Goal: Task Accomplishment & Management: Manage account settings

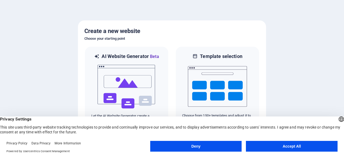
click at [278, 148] on button "Accept All" at bounding box center [292, 146] width 92 height 11
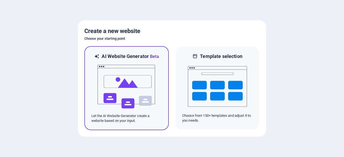
click at [160, 92] on div at bounding box center [126, 87] width 70 height 54
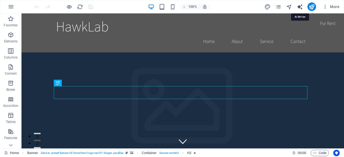
click at [299, 6] on icon "text_generator" at bounding box center [300, 7] width 6 height 6
select select "English"
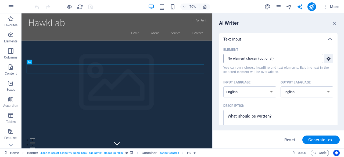
click at [280, 60] on input "Element ​ You can only choose headline and text elements. Existing text in the …" at bounding box center [271, 59] width 96 height 10
click at [333, 23] on icon "button" at bounding box center [335, 23] width 6 height 6
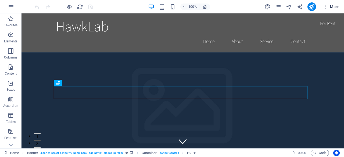
click at [329, 7] on span "More" at bounding box center [330, 6] width 17 height 5
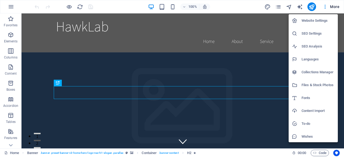
click at [325, 8] on div at bounding box center [172, 78] width 344 height 157
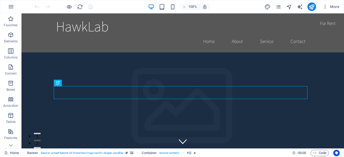
click at [325, 8] on icon "button" at bounding box center [324, 6] width 5 height 5
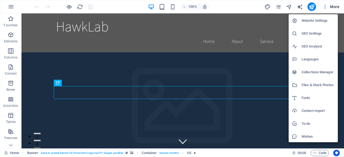
click at [317, 21] on h6 "Website Settings" at bounding box center [318, 20] width 33 height 6
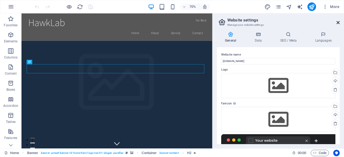
click at [338, 21] on icon at bounding box center [337, 22] width 3 height 4
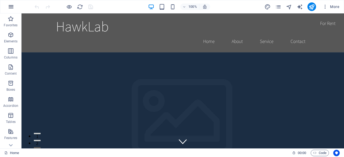
click at [8, 6] on icon "button" at bounding box center [11, 6] width 6 height 6
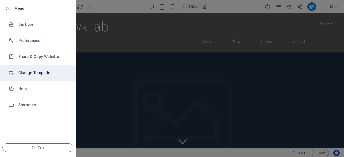
click at [28, 70] on h6 "Change Template" at bounding box center [43, 73] width 50 height 6
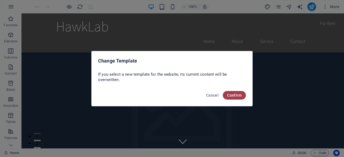
click at [234, 95] on span "Confirm" at bounding box center [234, 95] width 15 height 4
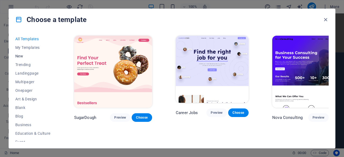
click at [30, 54] on span "New" at bounding box center [32, 56] width 35 height 4
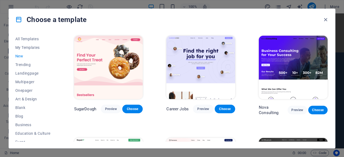
click at [24, 56] on span "New" at bounding box center [32, 56] width 35 height 4
click at [29, 47] on span "My Templates" at bounding box center [32, 47] width 35 height 4
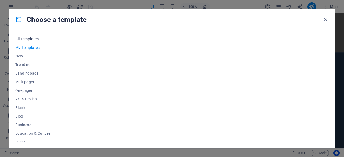
click at [32, 38] on span "All Templates" at bounding box center [32, 39] width 35 height 4
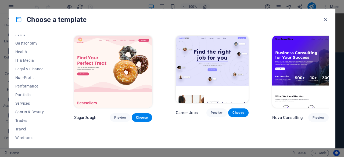
scroll to position [103, 0]
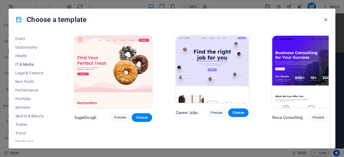
click at [28, 65] on span "IT & Media" at bounding box center [32, 64] width 35 height 4
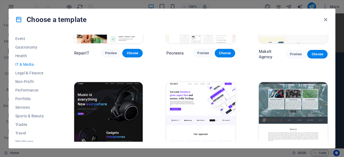
scroll to position [0, 0]
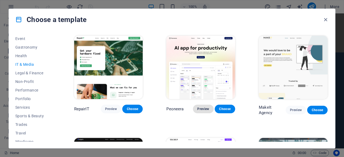
click at [207, 111] on button "Preview" at bounding box center [203, 109] width 20 height 9
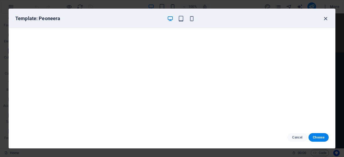
click at [325, 21] on icon "button" at bounding box center [325, 19] width 6 height 6
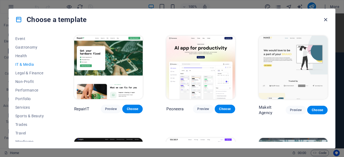
click at [325, 19] on icon "button" at bounding box center [325, 20] width 6 height 6
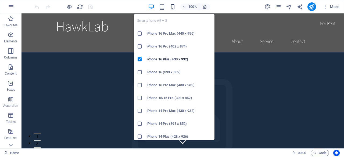
click at [173, 8] on icon "button" at bounding box center [173, 7] width 6 height 6
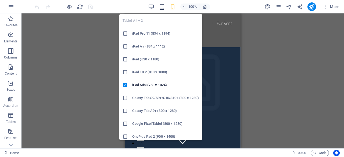
click at [160, 6] on icon "button" at bounding box center [162, 7] width 6 height 6
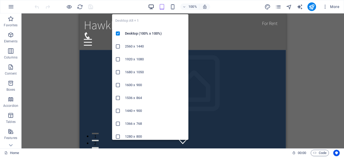
click at [152, 6] on icon "button" at bounding box center [151, 7] width 6 height 6
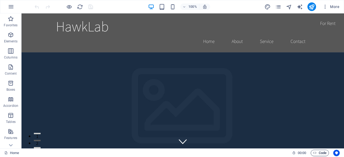
click at [322, 153] on span "Code" at bounding box center [319, 153] width 13 height 6
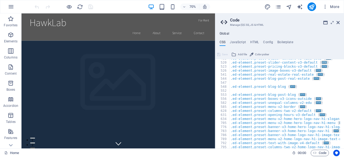
scroll to position [188, 0]
click at [339, 23] on icon at bounding box center [337, 22] width 3 height 4
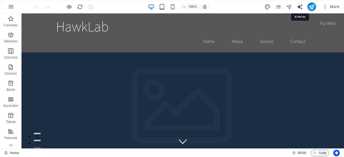
click at [302, 6] on icon "text_generator" at bounding box center [300, 7] width 6 height 6
select select "English"
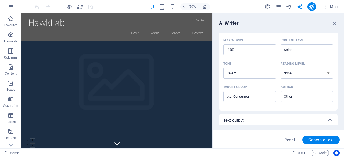
scroll to position [162, 0]
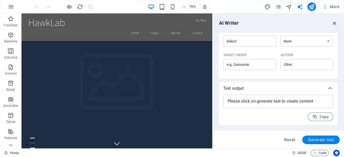
click at [334, 23] on icon "button" at bounding box center [335, 23] width 6 height 6
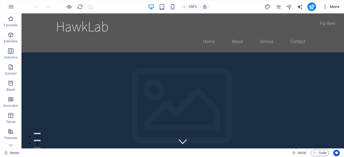
click at [323, 6] on icon "button" at bounding box center [324, 6] width 5 height 5
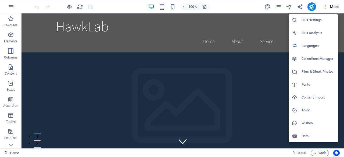
scroll to position [0, 0]
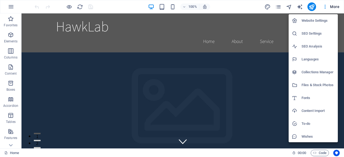
click at [260, 63] on div at bounding box center [172, 78] width 344 height 157
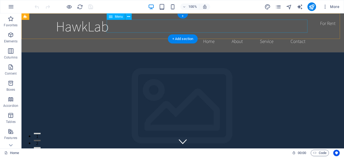
click at [297, 35] on nav "Home About Service Contact" at bounding box center [183, 41] width 254 height 13
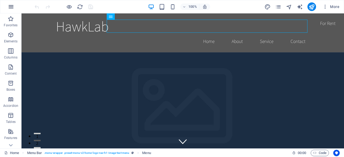
click at [11, 9] on icon "button" at bounding box center [11, 6] width 6 height 6
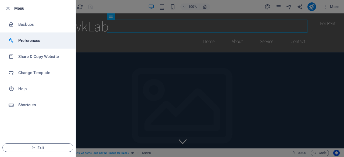
click at [26, 40] on h6 "Preferences" at bounding box center [43, 40] width 50 height 6
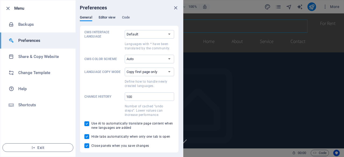
click at [108, 18] on span "Editor view" at bounding box center [107, 18] width 17 height 8
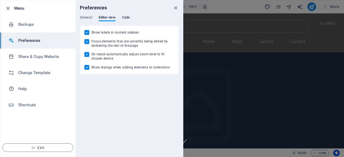
click at [128, 18] on span "Code" at bounding box center [126, 18] width 8 height 8
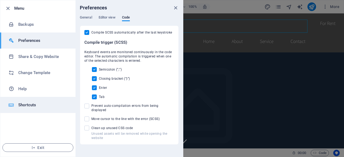
click at [19, 97] on li "Shortcuts" at bounding box center [37, 105] width 75 height 16
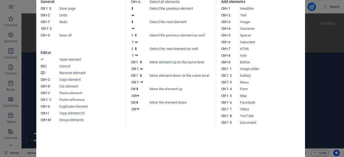
drag, startPoint x: 301, startPoint y: 1, endPoint x: 300, endPoint y: 15, distance: 13.8
click at [300, 15] on div "Keyboard cheatsheet General Ctrl ⇧ S Save page Ctrl Z Undo Ctrl Y Ctrl ⇧ Z Redo…" at bounding box center [170, 71] width 269 height 172
click at [330, 28] on aside "Keyboard cheatsheet General Ctrl ⇧ S Save page Ctrl Z Undo Ctrl Y Ctrl ⇧ Z Redo…" at bounding box center [172, 78] width 344 height 157
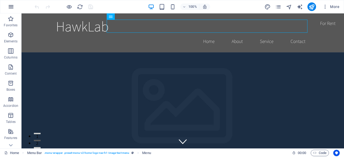
click at [15, 9] on button "button" at bounding box center [11, 6] width 13 height 13
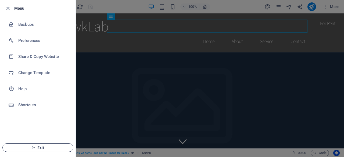
click at [28, 146] on span "Exit" at bounding box center [38, 148] width 62 height 4
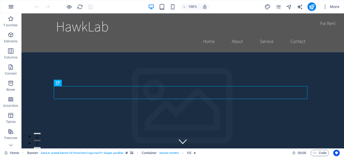
click at [16, 7] on button "button" at bounding box center [11, 6] width 13 height 13
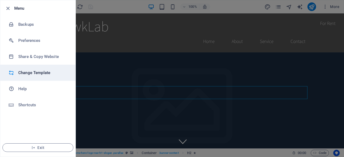
click at [28, 71] on h6 "Change Template" at bounding box center [43, 73] width 50 height 6
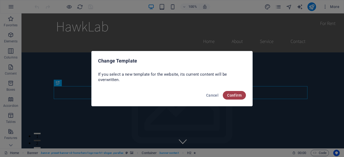
click at [235, 97] on span "Confirm" at bounding box center [234, 95] width 15 height 4
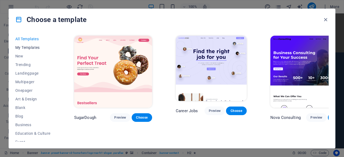
click at [38, 50] on button "My Templates" at bounding box center [32, 47] width 35 height 9
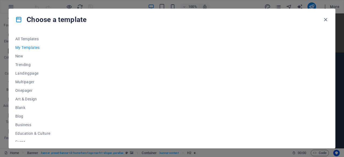
click at [143, 87] on div at bounding box center [201, 88] width 256 height 107
click at [20, 58] on button "New" at bounding box center [32, 56] width 35 height 9
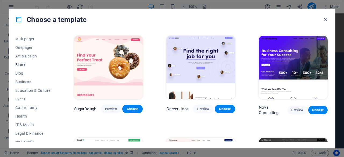
scroll to position [43, 0]
click at [26, 122] on button "IT & Media" at bounding box center [32, 124] width 35 height 9
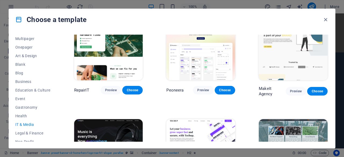
scroll to position [18, 0]
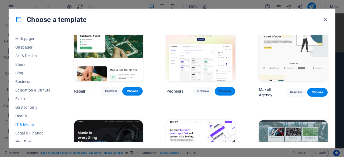
click at [221, 90] on span "Choose" at bounding box center [225, 91] width 12 height 4
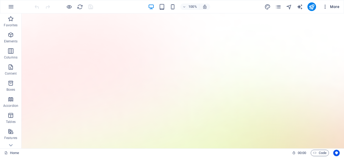
click at [328, 7] on icon "button" at bounding box center [324, 6] width 5 height 5
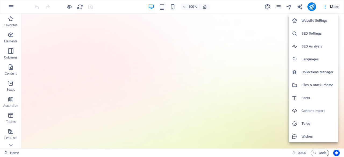
click at [260, 39] on div at bounding box center [172, 78] width 344 height 157
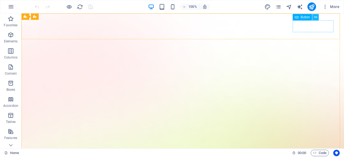
click at [316, 17] on icon at bounding box center [315, 18] width 3 height 6
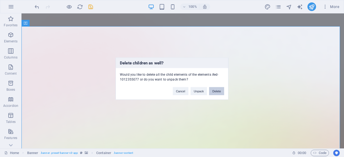
click at [215, 92] on button "Delete" at bounding box center [216, 91] width 15 height 8
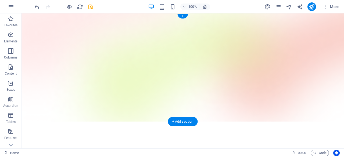
click at [185, 94] on figure at bounding box center [182, 67] width 322 height 108
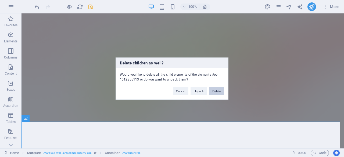
click at [215, 88] on button "Delete" at bounding box center [216, 91] width 15 height 8
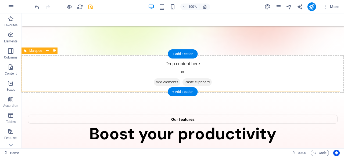
scroll to position [68, 0]
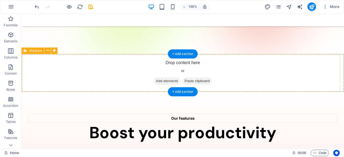
click at [232, 80] on div "Drop content here or Add elements Paste clipboard" at bounding box center [182, 73] width 322 height 38
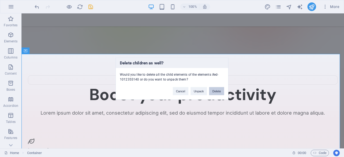
click at [219, 90] on button "Delete" at bounding box center [216, 91] width 15 height 8
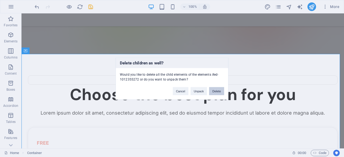
click at [221, 94] on button "Delete" at bounding box center [216, 91] width 15 height 8
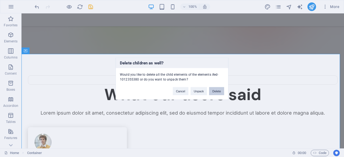
click at [214, 92] on button "Delete" at bounding box center [216, 91] width 15 height 8
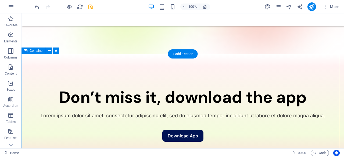
click at [221, 80] on div "Don’t miss it, download the app Lorem ipsum dolor sit amet, consectetur adipisc…" at bounding box center [182, 115] width 322 height 123
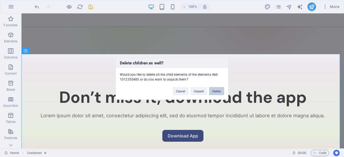
click at [217, 91] on button "Delete" at bounding box center [216, 91] width 15 height 8
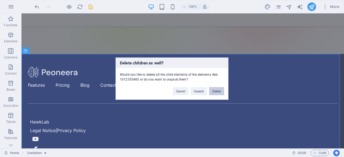
scroll to position [55, 0]
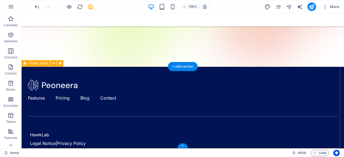
click at [242, 77] on div "Features Pricing Blog Contact HawkLab Legal Notice | Privacy Policy" at bounding box center [182, 140] width 322 height 146
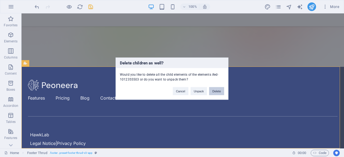
click at [219, 91] on button "Delete" at bounding box center [216, 91] width 15 height 8
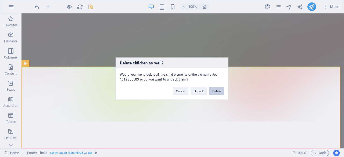
scroll to position [0, 0]
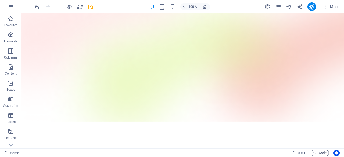
click at [313, 152] on icon "button" at bounding box center [314, 152] width 3 height 3
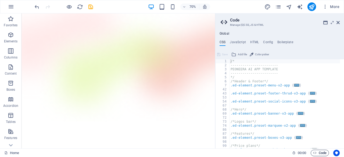
click at [313, 152] on icon "button" at bounding box center [314, 152] width 3 height 3
click at [258, 140] on figure at bounding box center [159, 90] width 277 height 155
click at [229, 157] on html "Skip to main content Menu" at bounding box center [159, 96] width 277 height 167
click at [337, 24] on icon at bounding box center [337, 22] width 3 height 4
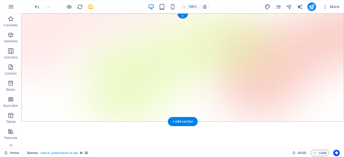
click at [182, 17] on div "+" at bounding box center [182, 16] width 10 height 5
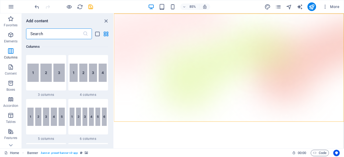
scroll to position [309, 0]
click at [62, 29] on input "text" at bounding box center [54, 33] width 57 height 11
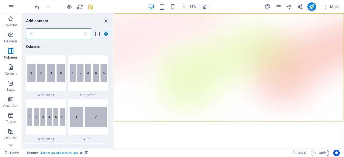
scroll to position [0, 0]
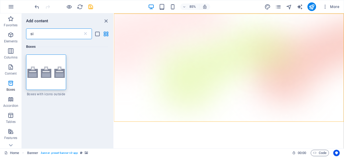
type input "s"
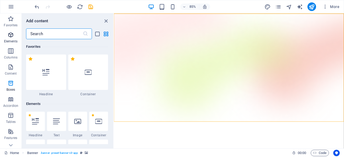
click at [13, 36] on icon "button" at bounding box center [11, 35] width 6 height 6
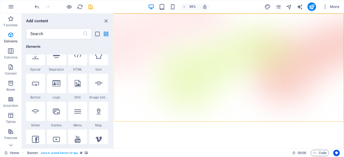
scroll to position [95, 0]
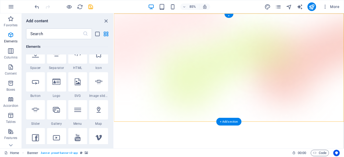
click at [137, 127] on figure at bounding box center [249, 76] width 271 height 127
click at [151, 154] on html "Skip to main content Menu" at bounding box center [249, 83] width 271 height 140
click at [106, 20] on icon "close panel" at bounding box center [106, 21] width 6 height 6
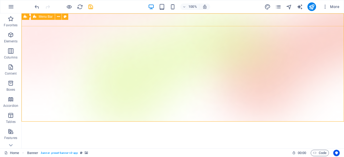
click at [44, 17] on span "Menu Bar" at bounding box center [46, 16] width 14 height 3
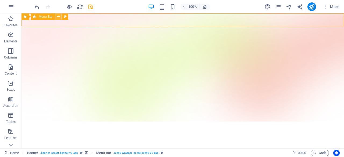
click at [60, 16] on button at bounding box center [58, 16] width 6 height 6
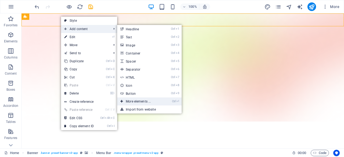
click at [126, 98] on link "Ctrl ⏎ More elements ..." at bounding box center [139, 102] width 44 height 8
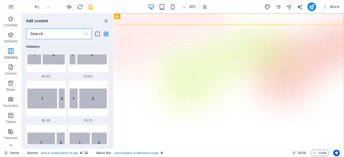
scroll to position [417, 0]
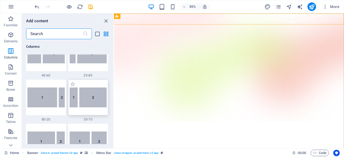
click at [91, 101] on img at bounding box center [88, 98] width 37 height 20
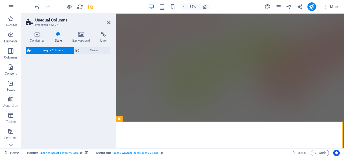
select select "%"
select select "rem"
select select "preset-unequal-columns-v2-4-30-70"
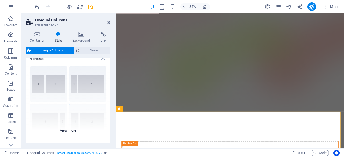
scroll to position [5, 0]
click at [94, 86] on div "40-60 20-80 80-20 30-70 70-30 Default" at bounding box center [68, 103] width 85 height 81
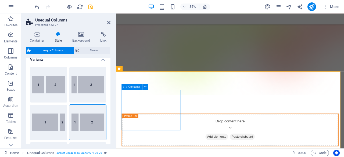
scroll to position [0, 0]
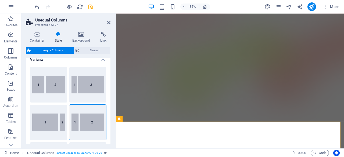
click at [192, 119] on figure at bounding box center [250, 76] width 268 height 127
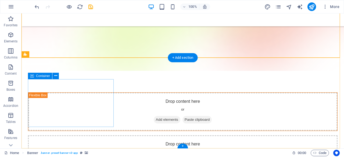
scroll to position [48, 0]
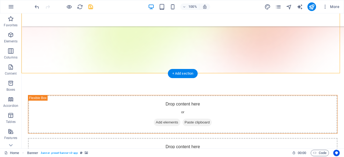
click at [120, 62] on figure at bounding box center [182, 19] width 322 height 108
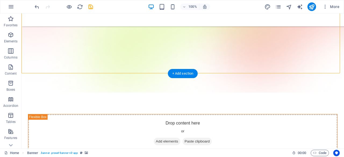
select select "vh"
select select "header"
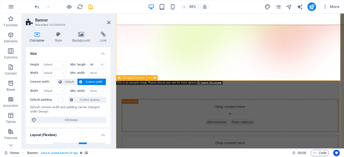
click at [177, 104] on div "Drop content here or Add elements Paste clipboard Drop content here or Add elem…" at bounding box center [250, 155] width 268 height 124
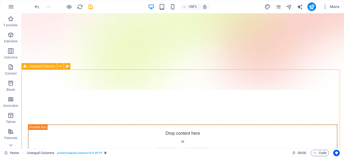
scroll to position [0, 0]
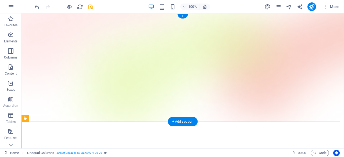
click at [178, 41] on figure at bounding box center [182, 67] width 322 height 108
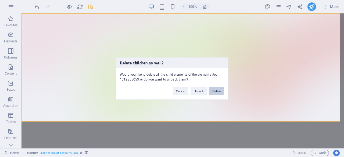
click at [217, 91] on button "Delete" at bounding box center [216, 91] width 15 height 8
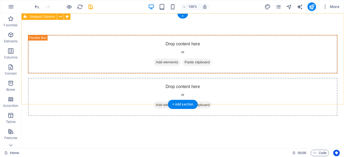
click at [211, 95] on div "Drop content here or Add elements Paste clipboard Drop content here or Add elem…" at bounding box center [182, 75] width 322 height 124
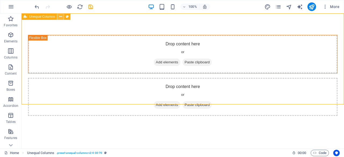
click at [60, 17] on icon at bounding box center [60, 17] width 3 height 6
click at [206, 88] on div "Drop content here or Add elements Paste clipboard Drop content here or Add elem…" at bounding box center [182, 75] width 322 height 124
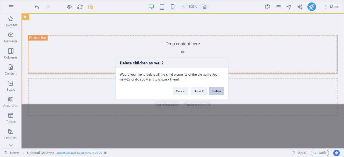
click at [214, 90] on button "Delete" at bounding box center [216, 91] width 15 height 8
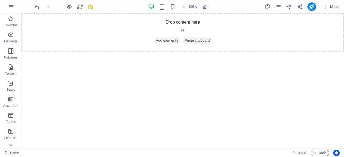
click at [222, 52] on html "Skip to main content Drop content here or Add elements Paste clipboard" at bounding box center [182, 32] width 322 height 38
click at [268, 8] on icon "design" at bounding box center [267, 7] width 6 height 6
select select "600"
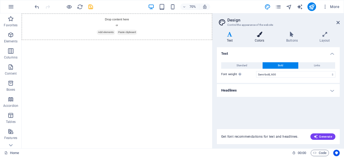
click at [263, 40] on h4 "Colors" at bounding box center [260, 37] width 31 height 11
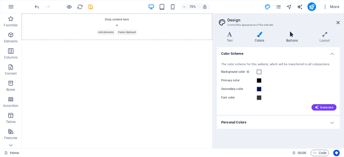
click at [283, 34] on icon at bounding box center [291, 34] width 31 height 5
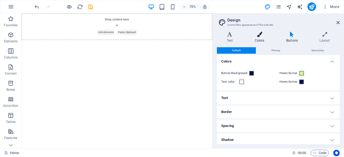
click at [260, 37] on icon at bounding box center [259, 34] width 29 height 5
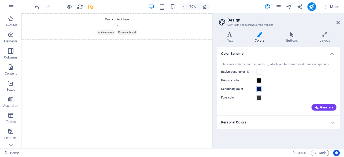
click at [260, 89] on span at bounding box center [259, 89] width 4 height 4
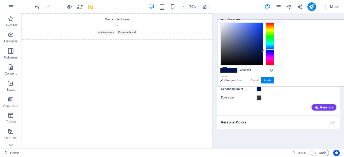
type input "#1f4ff2"
click at [263, 24] on div at bounding box center [242, 44] width 42 height 42
click at [274, 83] on button "Apply" at bounding box center [267, 80] width 13 height 6
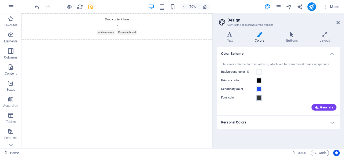
click at [260, 97] on span at bounding box center [259, 98] width 4 height 4
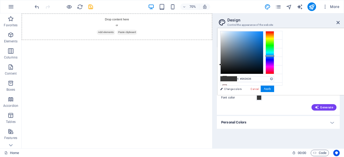
click at [274, 56] on div at bounding box center [270, 52] width 9 height 43
click at [263, 40] on div at bounding box center [242, 52] width 42 height 42
click at [277, 30] on div "#4788c6 Supported formats #0852ed rgb(8, 82, 237) rgba(8, 82, 237, 90%) hsv(221…" at bounding box center [246, 100] width 59 height 145
type input "#88c5ff"
drag, startPoint x: 315, startPoint y: 42, endPoint x: 307, endPoint y: 28, distance: 16.5
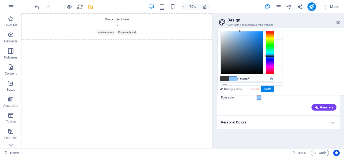
click at [307, 28] on body "HawkLab Home Favorites Elements Columns Content Boxes Accordion Tables Features…" at bounding box center [172, 78] width 344 height 157
click at [274, 89] on button "Apply" at bounding box center [267, 89] width 13 height 6
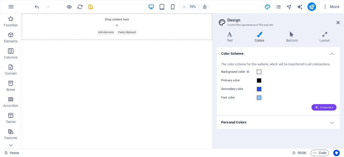
click at [322, 107] on span "Generate" at bounding box center [324, 107] width 19 height 4
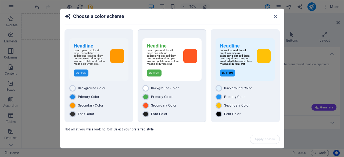
scroll to position [20, 0]
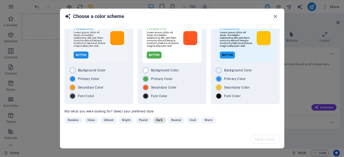
click at [159, 123] on span "Dark" at bounding box center [159, 120] width 6 height 6
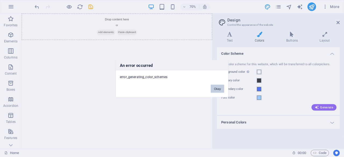
click at [218, 88] on button "Okay" at bounding box center [217, 89] width 13 height 8
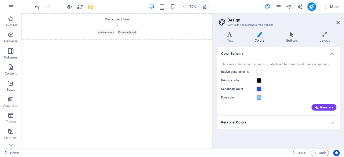
click at [327, 122] on h4 "Personal Colors" at bounding box center [278, 122] width 123 height 13
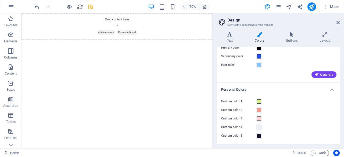
scroll to position [0, 0]
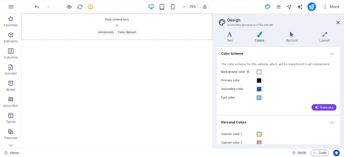
click at [340, 21] on aside "Design Control the appearance of the website Variants Text Colors Buttons Layou…" at bounding box center [278, 80] width 132 height 135
click at [338, 23] on icon at bounding box center [337, 22] width 3 height 4
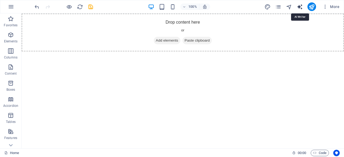
click at [300, 6] on icon "text_generator" at bounding box center [300, 7] width 6 height 6
select select "English"
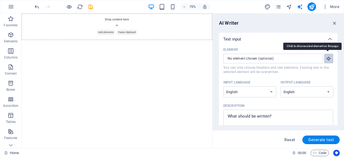
click at [328, 58] on icon "button" at bounding box center [328, 58] width 5 height 5
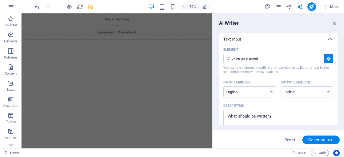
click at [280, 45] on div "Text input" at bounding box center [278, 39] width 119 height 13
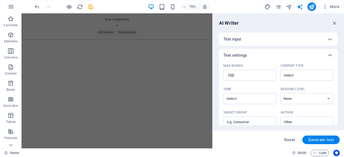
click at [280, 45] on div "Text input" at bounding box center [278, 39] width 119 height 13
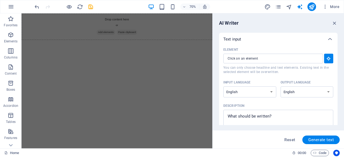
click at [280, 45] on div "Text input" at bounding box center [278, 39] width 119 height 13
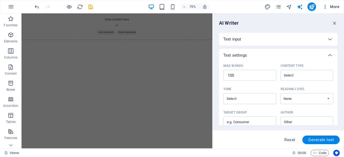
click at [326, 9] on icon "button" at bounding box center [324, 6] width 5 height 5
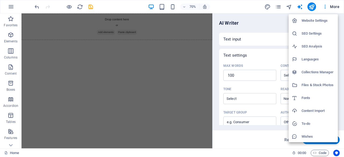
click at [320, 19] on h6 "Website Settings" at bounding box center [318, 20] width 33 height 6
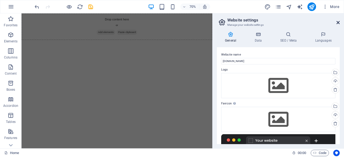
click at [337, 23] on icon at bounding box center [337, 22] width 3 height 4
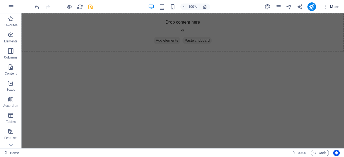
click at [336, 7] on span "More" at bounding box center [330, 6] width 17 height 5
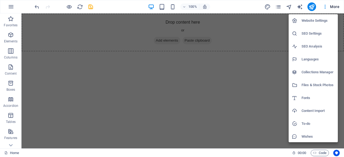
click at [107, 90] on div at bounding box center [172, 78] width 344 height 157
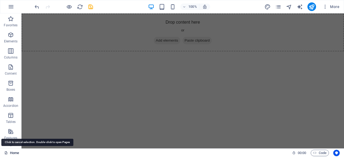
click at [11, 153] on link "Home" at bounding box center [11, 153] width 15 height 6
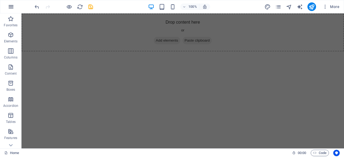
click at [14, 1] on button "button" at bounding box center [11, 6] width 13 height 13
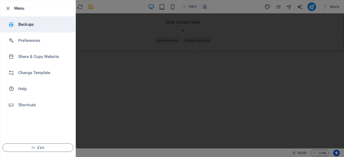
click at [23, 23] on h6 "Backups" at bounding box center [43, 24] width 50 height 6
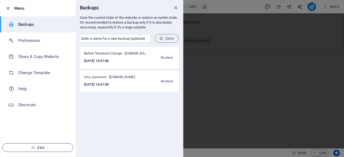
click at [40, 148] on span "Exit" at bounding box center [38, 148] width 62 height 4
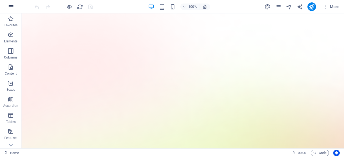
click at [15, 2] on button "button" at bounding box center [11, 6] width 13 height 13
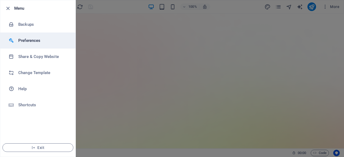
click at [20, 34] on li "Preferences" at bounding box center [37, 41] width 75 height 16
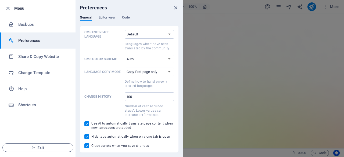
click at [117, 17] on div "General Editor view Code" at bounding box center [129, 20] width 99 height 10
click at [124, 15] on div "Preferences" at bounding box center [129, 7] width 107 height 15
click at [124, 16] on span "Code" at bounding box center [126, 18] width 8 height 8
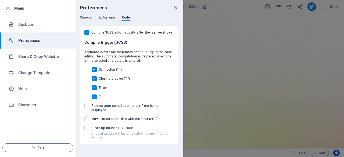
click at [110, 20] on span "Editor view" at bounding box center [107, 18] width 17 height 8
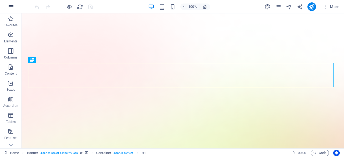
click at [7, 9] on button "button" at bounding box center [11, 6] width 13 height 13
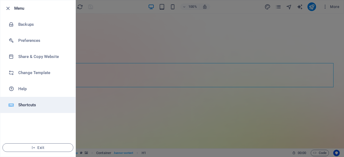
click at [27, 101] on li "Shortcuts" at bounding box center [37, 105] width 75 height 16
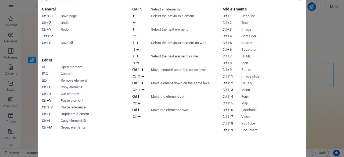
click at [317, 54] on aside "Keyboard cheatsheet General Ctrl ⇧ S Save page Ctrl Z Undo Ctrl Y Ctrl ⇧ Z Redo…" at bounding box center [172, 78] width 344 height 157
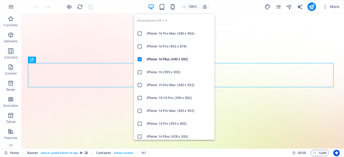
click at [174, 8] on icon "button" at bounding box center [173, 7] width 6 height 6
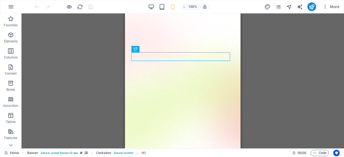
click at [255, 92] on div "Drag here to replace the existing content. Press “Ctrl” if you want to create a…" at bounding box center [182, 80] width 322 height 135
click at [81, 75] on div "Drag here to replace the existing content. Press “Ctrl” if you want to create a…" at bounding box center [182, 80] width 322 height 135
click at [8, 5] on icon "button" at bounding box center [11, 6] width 6 height 6
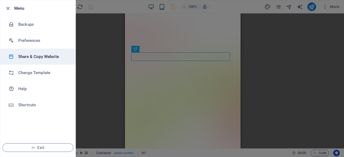
click at [31, 61] on li "Share & Copy Website" at bounding box center [37, 57] width 75 height 16
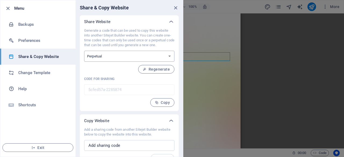
click at [114, 58] on select "One-time Perpetual" at bounding box center [129, 56] width 90 height 11
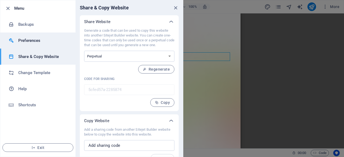
click at [42, 40] on h6 "Preferences" at bounding box center [43, 40] width 50 height 6
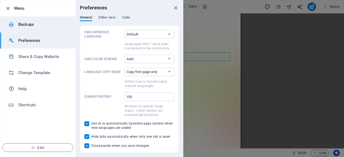
click at [33, 28] on li "Backups" at bounding box center [37, 24] width 75 height 16
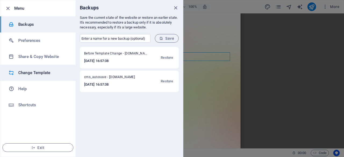
click at [36, 69] on li "Change Template" at bounding box center [37, 73] width 75 height 16
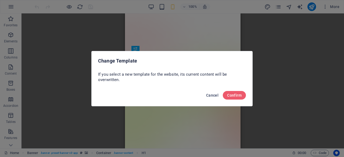
click at [211, 92] on button "Cancel" at bounding box center [212, 95] width 17 height 9
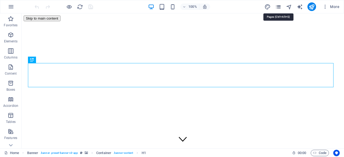
click at [277, 6] on icon "pages" at bounding box center [278, 7] width 6 height 6
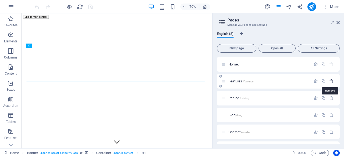
click at [330, 80] on icon "button" at bounding box center [331, 81] width 5 height 5
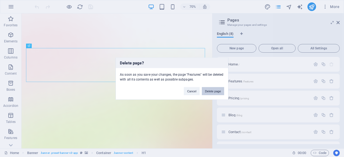
click at [217, 94] on button "Delete page" at bounding box center [213, 91] width 22 height 8
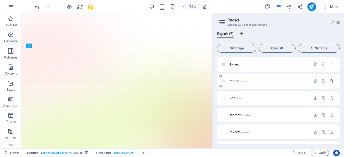
click at [332, 81] on icon "button" at bounding box center [331, 81] width 5 height 5
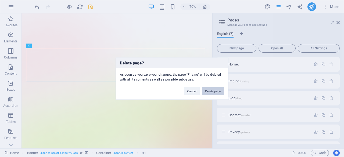
click at [218, 89] on button "Delete page" at bounding box center [213, 91] width 22 height 8
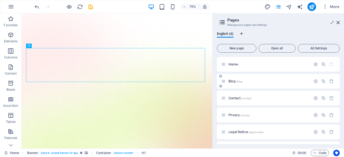
click at [328, 78] on div "Blog /blog" at bounding box center [278, 81] width 123 height 15
click at [330, 81] on icon "button" at bounding box center [331, 81] width 5 height 5
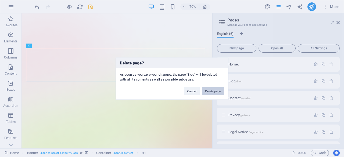
click at [216, 91] on button "Delete page" at bounding box center [213, 91] width 22 height 8
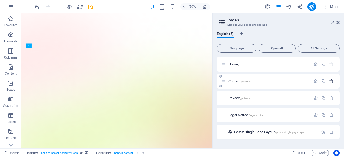
click at [330, 79] on icon "button" at bounding box center [331, 81] width 5 height 5
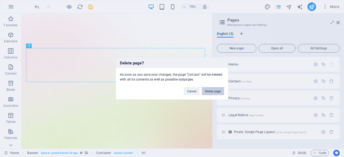
click at [219, 89] on button "Delete page" at bounding box center [213, 91] width 22 height 8
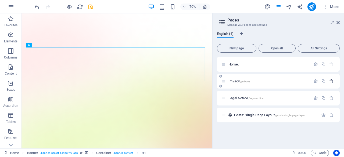
click at [331, 81] on icon "button" at bounding box center [331, 81] width 5 height 5
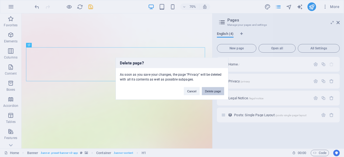
click at [219, 90] on button "Delete page" at bounding box center [213, 91] width 22 height 8
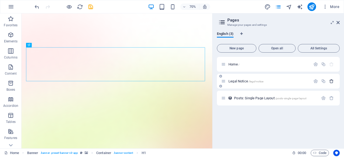
click at [330, 81] on icon "button" at bounding box center [331, 81] width 5 height 5
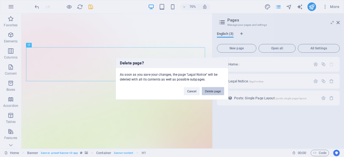
click at [220, 92] on button "Delete page" at bounding box center [213, 91] width 22 height 8
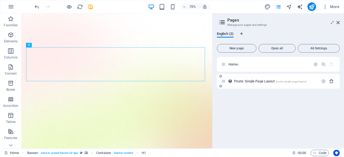
click at [335, 81] on button "button" at bounding box center [332, 81] width 8 height 5
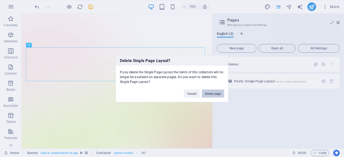
click at [217, 91] on button "Delete page" at bounding box center [213, 93] width 22 height 8
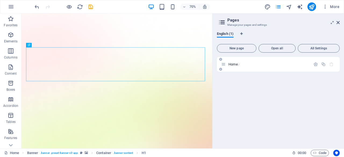
click at [332, 66] on icon "button" at bounding box center [331, 64] width 5 height 5
click at [241, 46] on button "New page" at bounding box center [237, 48] width 40 height 9
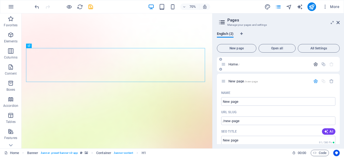
click at [315, 65] on icon "button" at bounding box center [315, 64] width 5 height 5
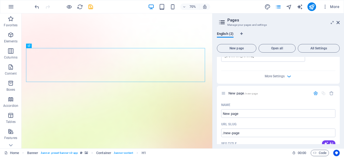
scroll to position [216, 0]
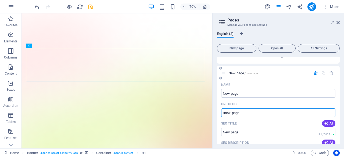
click at [256, 109] on input "/new-page" at bounding box center [278, 113] width 114 height 9
type input "/"
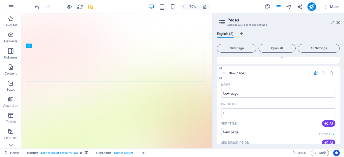
click at [253, 89] on input "New page" at bounding box center [278, 93] width 114 height 9
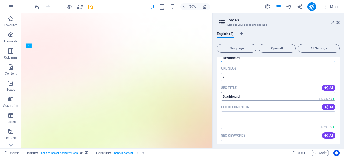
scroll to position [252, 0]
type input "Dashboard"
click at [327, 105] on icon "button" at bounding box center [326, 107] width 4 height 4
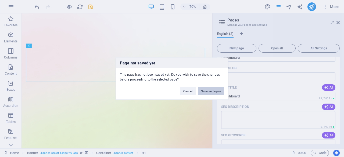
click at [217, 94] on button "Save and open" at bounding box center [211, 91] width 26 height 8
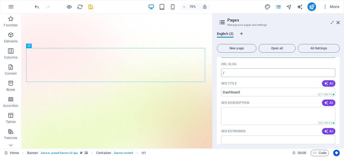
scroll to position [258, 0]
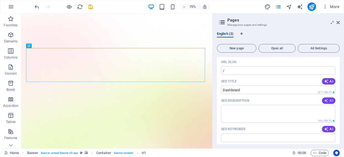
click at [329, 99] on span "AI" at bounding box center [328, 101] width 9 height 4
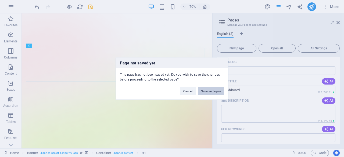
click at [203, 92] on button "Save and open" at bounding box center [211, 91] width 26 height 8
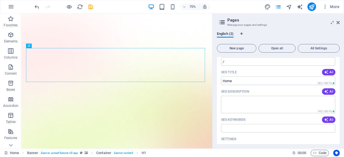
scroll to position [0, 0]
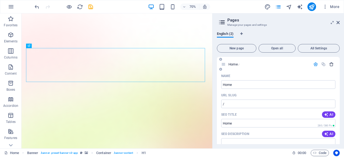
click at [332, 63] on icon "button" at bounding box center [331, 64] width 5 height 5
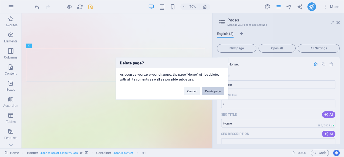
click at [215, 89] on button "Delete page" at bounding box center [213, 91] width 22 height 8
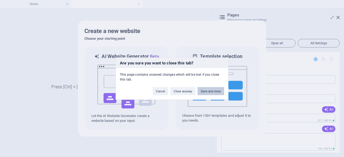
click at [205, 92] on button "Save and close" at bounding box center [211, 91] width 27 height 8
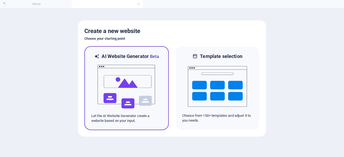
click at [158, 98] on div at bounding box center [126, 87] width 70 height 54
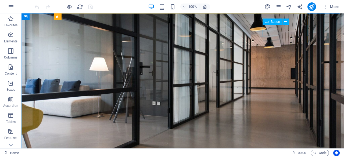
click at [278, 21] on span "Button" at bounding box center [275, 21] width 9 height 3
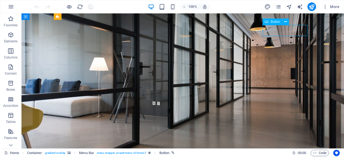
click at [278, 21] on span "Button" at bounding box center [275, 21] width 9 height 3
click at [285, 21] on icon at bounding box center [285, 22] width 3 height 6
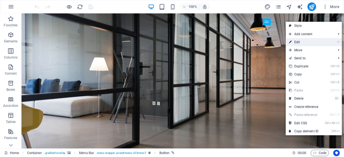
click at [301, 39] on link "⏎ Edit" at bounding box center [304, 42] width 36 height 8
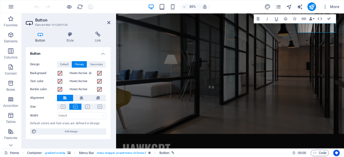
drag, startPoint x: 417, startPoint y: 53, endPoint x: 262, endPoint y: 68, distance: 155.8
click at [262, 68] on figure at bounding box center [250, 84] width 268 height 142
drag, startPoint x: 262, startPoint y: 68, endPoint x: 196, endPoint y: 89, distance: 70.0
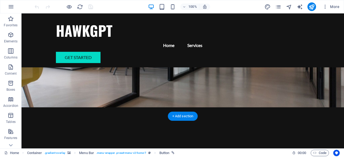
scroll to position [92, 0]
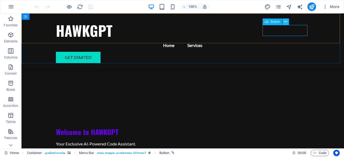
click at [286, 23] on icon at bounding box center [285, 22] width 3 height 6
click at [281, 52] on div "Get Started" at bounding box center [183, 57] width 254 height 11
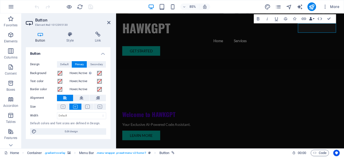
click at [314, 20] on button "Data Bindings" at bounding box center [312, 18] width 6 height 9
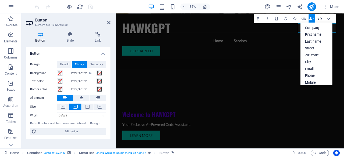
click at [322, 17] on icon "button" at bounding box center [319, 18] width 5 height 5
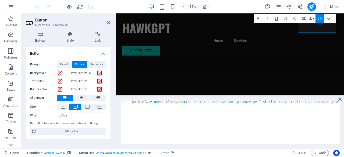
click at [328, 105] on div "< a href = "#!next" class = "button center button-variant-primary wv-link-elm" …" at bounding box center [235, 126] width 209 height 52
click at [328, 103] on div "< a href = "#!next" class = "button center button-variant-primary wv-link-elm" …" at bounding box center [235, 126] width 209 height 52
type textarea "<a href="#!next" class="button center button-variant-primary wv-link-elm" conte…"
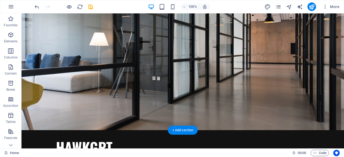
scroll to position [0, 0]
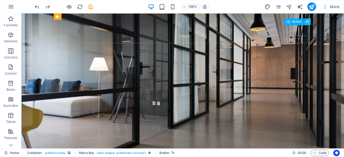
click at [306, 21] on icon at bounding box center [307, 22] width 3 height 6
drag, startPoint x: 314, startPoint y: 29, endPoint x: 302, endPoint y: 32, distance: 13.0
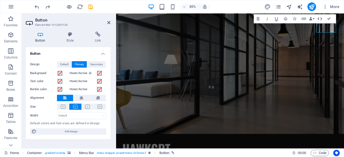
click at [318, 17] on icon "button" at bounding box center [319, 18] width 5 height 5
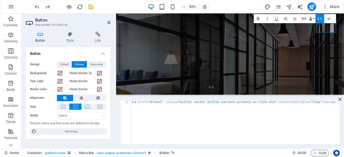
click at [311, 102] on div "< a href = "#!next" class = "button center button-variant-primary wv-link-elm" …" at bounding box center [235, 126] width 209 height 52
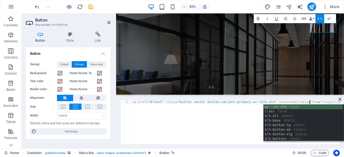
click at [228, 125] on div "< a href = "#!next" class = "button center button-variant-primary wv-link-elm" …" at bounding box center [235, 126] width 209 height 52
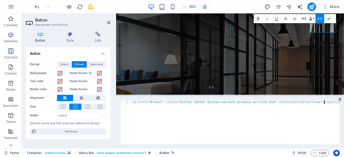
type textarea "<a href="#!next" class="button center button-variant-primary wv-link-elm" conte…"
drag, startPoint x: 315, startPoint y: 95, endPoint x: 368, endPoint y: 18, distance: 93.5
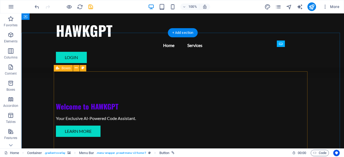
scroll to position [115, 0]
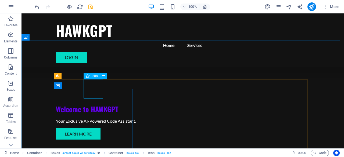
click at [93, 78] on div "Icon" at bounding box center [92, 76] width 16 height 6
click at [95, 75] on span "Icon" at bounding box center [95, 75] width 6 height 3
click at [104, 76] on icon at bounding box center [103, 76] width 3 height 6
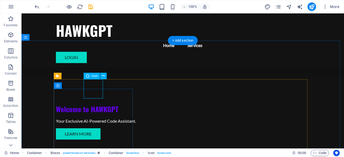
select select "xMidYMid"
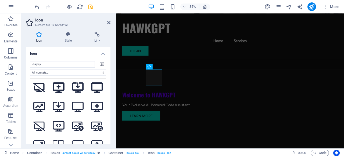
scroll to position [0, 0]
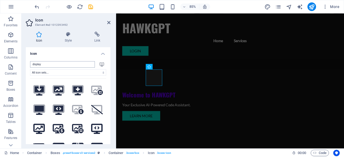
click at [82, 66] on input "display" at bounding box center [62, 64] width 65 height 6
type input "d"
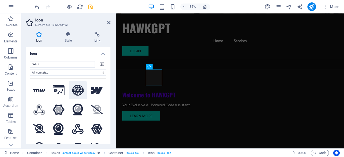
type input "WEB"
click at [76, 91] on icon at bounding box center [78, 90] width 12 height 11
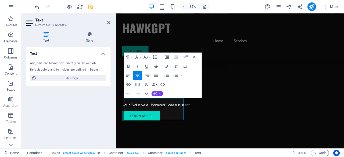
click at [158, 95] on button "AI" at bounding box center [158, 93] width 12 height 5
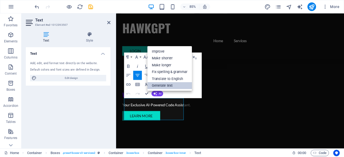
click at [174, 84] on link "Generate text" at bounding box center [169, 85] width 45 height 7
select select "English"
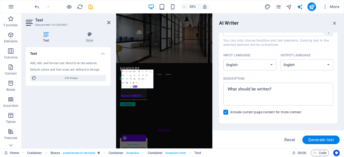
scroll to position [29, 0]
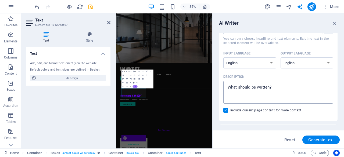
type textarea "x"
click at [245, 96] on textarea "Description x ​" at bounding box center [278, 92] width 105 height 17
type textarea "A"
type textarea "x"
type textarea "Ac"
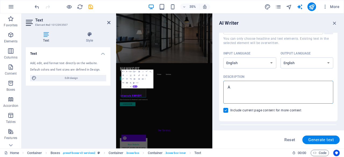
type textarea "x"
type textarea "Acc"
type textarea "x"
type textarea "Acce"
type textarea "x"
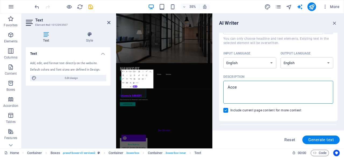
type textarea "Acces"
type textarea "x"
type textarea "Access"
type textarea "x"
type textarea "Access"
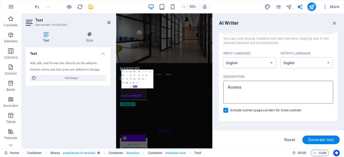
type textarea "x"
type textarea "Access t"
type textarea "x"
type textarea "Access to"
type textarea "x"
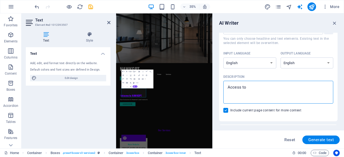
type textarea "Access to"
type textarea "x"
type textarea "Access to t"
type textarea "x"
type textarea "Access to th"
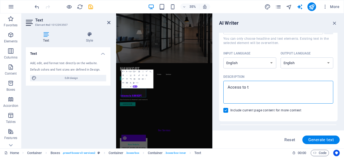
type textarea "x"
type textarea "Access to the"
type textarea "x"
type textarea "Access to the"
type textarea "x"
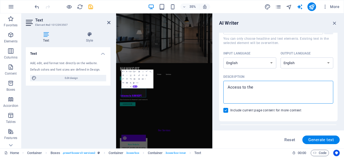
type textarea "Access to the m"
type textarea "x"
type textarea "Access to the ma"
type textarea "x"
type textarea "Access to the mai"
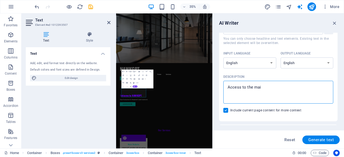
type textarea "x"
type textarea "Access to the main"
type textarea "x"
type textarea "Access to the main"
type textarea "x"
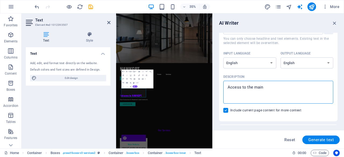
type textarea "Access to the main w"
type textarea "x"
type textarea "Access to the main we"
type textarea "x"
type textarea "Access to the main web"
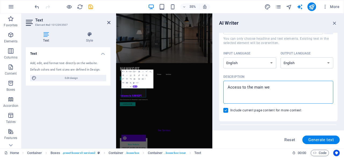
type textarea "x"
type textarea "Access to the main webs"
type textarea "x"
type textarea "Access to the main websi"
type textarea "x"
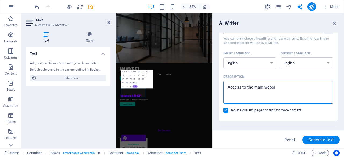
type textarea "Access to the main websit"
type textarea "x"
type textarea "Access to the main website"
type textarea "x"
type textarea "Access to the main website"
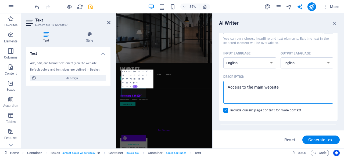
type textarea "x"
type textarea "Access to the main website w"
type textarea "x"
type textarea "Access to the main website wi"
type textarea "x"
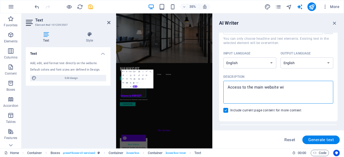
type textarea "Access to the main website wit"
type textarea "x"
type textarea "Access to the main website with"
type textarea "x"
type textarea "Access to the main website with"
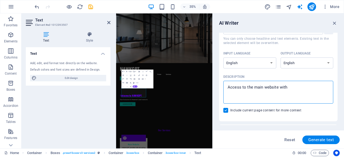
type textarea "x"
type textarea "Access to the main website with h"
type textarea "x"
type textarea "Access to the main website with ha"
type textarea "x"
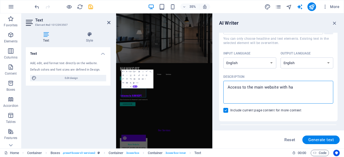
type textarea "Access to the main website with haw"
type textarea "x"
type textarea "Access to the main website with hawk"
type textarea "x"
type textarea "Access to the main website with hawkl"
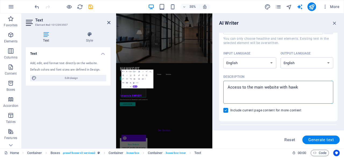
type textarea "x"
type textarea "Access to the main website with hawkla"
type textarea "x"
type textarea "Access to the main website with hawklab"
type textarea "x"
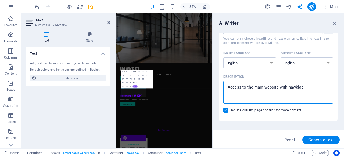
type textarea "Access to the main website with hawklab."
type textarea "x"
type textarea "Access to the main website with hawklab.n"
type textarea "x"
type textarea "Access to the main website with hawklab.ne"
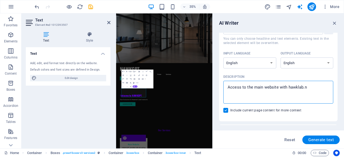
type textarea "x"
type textarea "Access to the main website with hawklab.net"
type textarea "x"
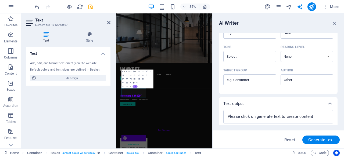
scroll to position [162, 0]
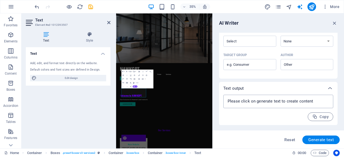
type textarea "Access to the main website with hawklab.net"
type textarea "x"
click at [317, 103] on textarea at bounding box center [278, 102] width 105 height 8
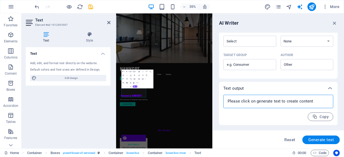
click at [69, 104] on div "Text Add, edit, and format text directly on the website. Default colors and fon…" at bounding box center [68, 95] width 85 height 97
type textarea "x"
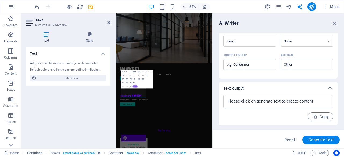
click at [56, 90] on div "Text Add, edit, and format text directly on the website. Default colors and fon…" at bounding box center [68, 95] width 85 height 97
click at [311, 140] on span "Generate text" at bounding box center [321, 140] width 26 height 4
type textarea "x"
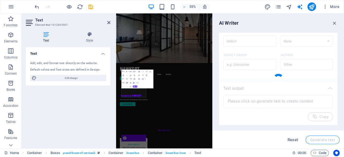
type textarea "x"
type textarea "Discover HAWKGPT, your go-to AI-driven coding assistant for efficient developme…"
type textarea "x"
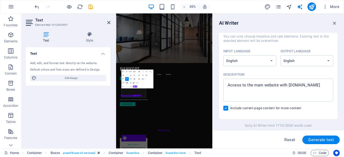
scroll to position [29, 0]
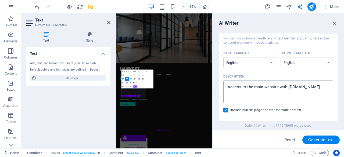
type textarea "x"
click at [316, 92] on textarea "Access to the main website with hawklab.net" at bounding box center [278, 91] width 105 height 17
type textarea "Access to the main website with hawklab.net"
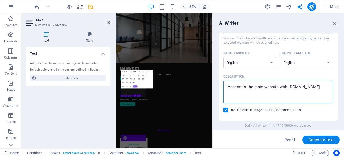
type textarea "x"
type textarea "Access to the main website with hawklab.net a"
type textarea "x"
type textarea "Access to the main website with hawklab.net an"
type textarea "x"
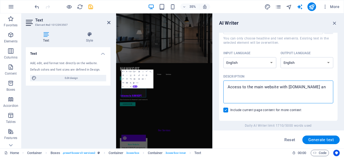
type textarea "Access to the main website with hawklab.net and"
type textarea "x"
type textarea "Access to the main website with hawklab.net and"
type textarea "x"
type textarea "Access to the main website with hawklab.net and a"
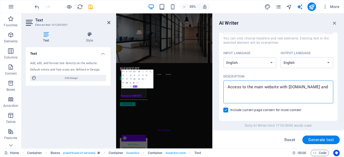
type textarea "x"
type textarea "Access to the main website with hawklab.net and ad"
type textarea "x"
type textarea "Access to the main website with hawklab.net and add"
type textarea "x"
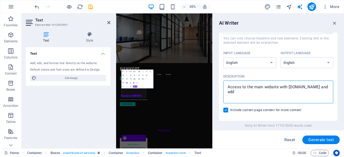
type textarea "Access to the main website with hawklab.net and add"
type textarea "x"
type textarea "Access to the main website with hawklab.net and add t"
type textarea "x"
type textarea "Access to the main website with hawklab.net and add th"
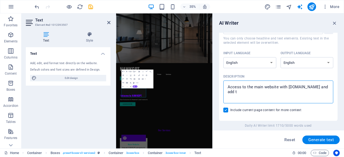
type textarea "x"
type textarea "Access to the main website with hawklab.net and add the"
type textarea "x"
type textarea "Access to the main website with hawklab.net and add the"
type textarea "x"
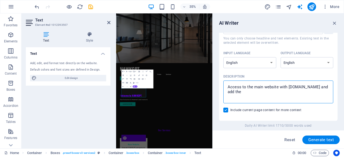
type textarea "Access to the main website with hawklab.net and add the l"
type textarea "x"
type textarea "Access to the main website with hawklab.net and add the li"
type textarea "x"
type textarea "Access to the main website with hawklab.net and add the lin"
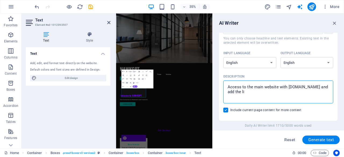
type textarea "x"
type textarea "Access to the main website with hawklab.net and add the link"
type textarea "x"
type textarea "Access to the main website with hawklab.net and add the link"
type textarea "x"
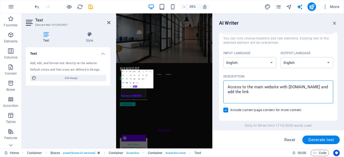
type textarea "Access to the main website with hawklab.net and add the link t"
type textarea "x"
type textarea "Access to the main website with hawklab.net and add the link to"
type textarea "x"
type textarea "Access to the main website with hawklab.net and add the link to"
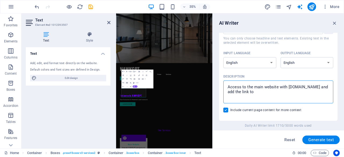
type textarea "x"
type textarea "Access to the main website with hawklab.net and add the link to t"
type textarea "x"
type textarea "Access to the main website with hawklab.net and add the link to th"
type textarea "x"
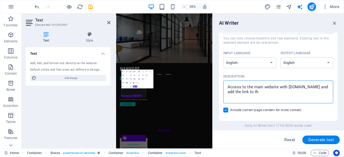
type textarea "Access to the main website with hawklab.net and add the link to the"
type textarea "x"
type textarea "Access to the main website with hawklab.net and add the link to the"
type textarea "x"
type textarea "Access to the main website with hawklab.net and add the link to the w"
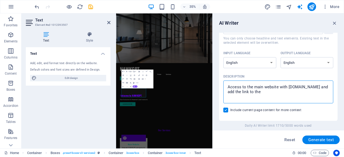
type textarea "x"
type textarea "Access to the main website with hawklab.net and add the link to the"
type textarea "x"
type textarea "Access to the main website with hawklab.net and add the link to the m"
type textarea "x"
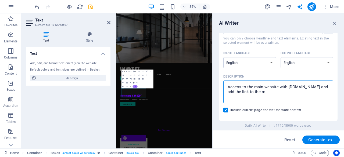
type textarea "Access to the main website with hawklab.net and add the link to the ma"
type textarea "x"
type textarea "Access to the main website with hawklab.net and add the link to the mai"
type textarea "x"
type textarea "Access to the main website with hawklab.net and add the link to the main"
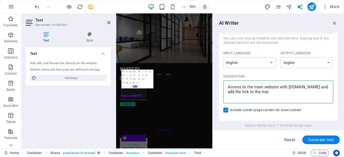
type textarea "x"
type textarea "Access to the main website with hawklab.net and add the link to the main"
type textarea "x"
type textarea "Access to the main website with hawklab.net and add the link to the main w"
type textarea "x"
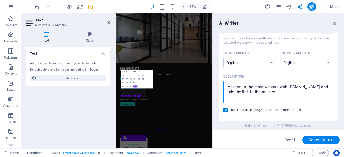
type textarea "Access to the main website with hawklab.net and add the link to the main we"
type textarea "x"
type textarea "Access to the main website with hawklab.net and add the link to the main web"
type textarea "x"
type textarea "Access to the main website with hawklab.net and add the link to the main webs"
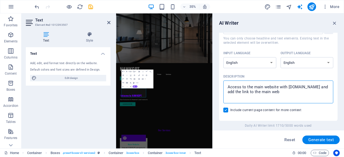
type textarea "x"
type textarea "Access to the main website with hawklab.net and add the link to the main websi"
type textarea "x"
type textarea "Access to the main website with hawklab.net and add the link to the main websit"
type textarea "x"
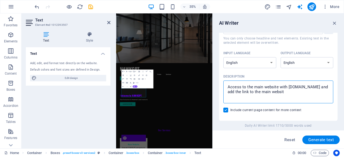
type textarea "Access to the main website with hawklab.net and add the link to the main website"
type textarea "x"
type textarea "Access to the main website with hawklab.net and add the link to the main website"
click at [321, 140] on span "Generate text" at bounding box center [321, 140] width 26 height 4
type textarea "x"
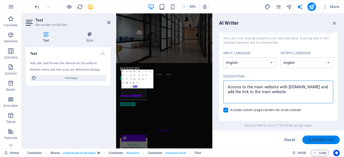
type textarea "x"
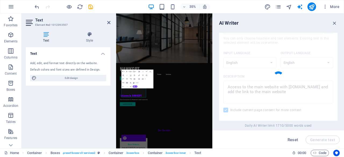
type textarea "x"
type textarea "Explore our services at HAWKGPT: your AI coding assistant. Visit: [hawklab.net]…"
type textarea "x"
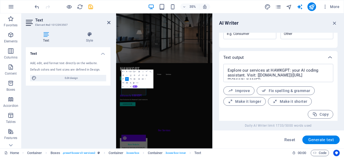
scroll to position [195, 0]
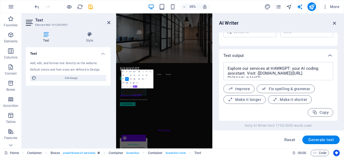
click at [334, 23] on icon "button" at bounding box center [335, 23] width 6 height 6
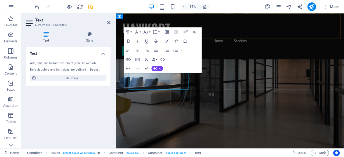
scroll to position [144, 0]
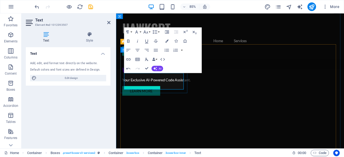
click at [130, 58] on icon "button" at bounding box center [128, 59] width 5 height 2
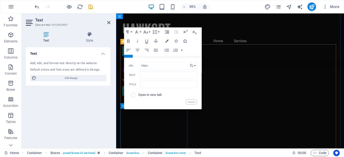
type input "https:"
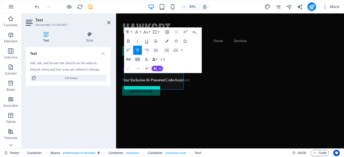
click at [130, 59] on icon "button" at bounding box center [128, 59] width 5 height 2
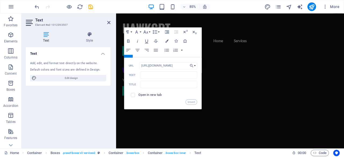
type input "https://hawklab.net"
click at [153, 94] on label "Open in new tab" at bounding box center [149, 95] width 23 height 4
click at [163, 77] on input "Text" at bounding box center [168, 74] width 57 height 7
type input "HAWKLAB MAIN PAGE"
click at [163, 83] on input "text" at bounding box center [168, 84] width 57 height 7
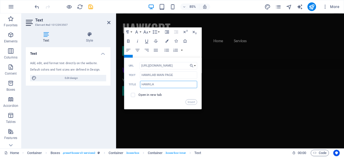
type input "HAWKLAB"
click at [189, 101] on button "Insert" at bounding box center [192, 101] width 12 height 5
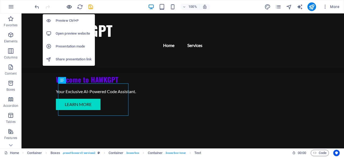
click at [69, 6] on icon "button" at bounding box center [69, 7] width 6 height 6
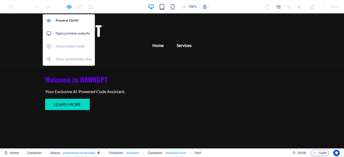
click at [72, 33] on h6 "Open preview website" at bounding box center [74, 33] width 36 height 6
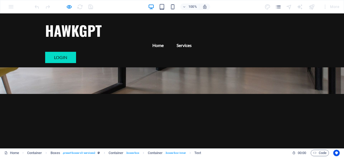
scroll to position [0, 0]
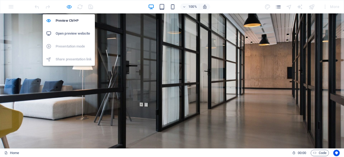
click at [70, 8] on icon "button" at bounding box center [69, 7] width 6 height 6
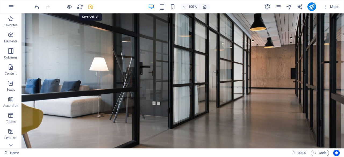
click at [88, 6] on icon "save" at bounding box center [91, 7] width 6 height 6
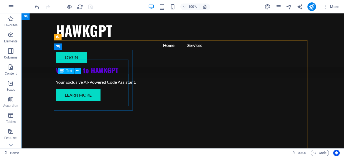
scroll to position [154, 0]
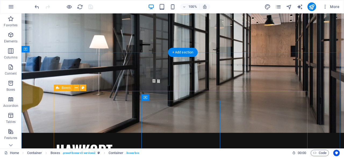
scroll to position [0, 0]
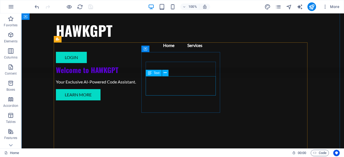
scroll to position [151, 0]
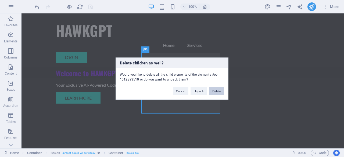
click at [213, 92] on button "Delete" at bounding box center [216, 91] width 15 height 8
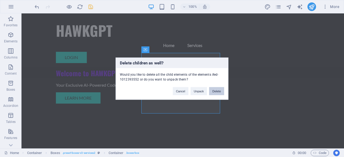
click at [216, 92] on button "Delete" at bounding box center [216, 91] width 15 height 8
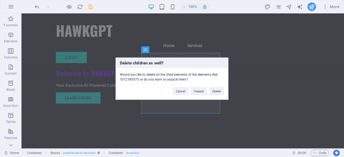
click at [209, 94] on div "Cancel Unpack Delete" at bounding box center [198, 89] width 59 height 14
click at [216, 91] on button "Delete" at bounding box center [216, 91] width 15 height 8
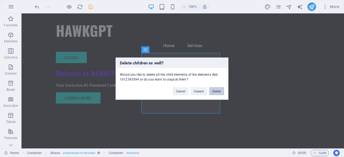
click at [213, 93] on button "Delete" at bounding box center [216, 91] width 15 height 8
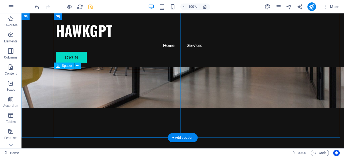
scroll to position [0, 0]
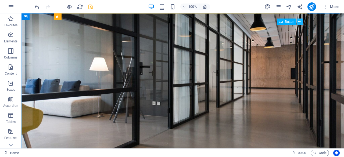
click at [299, 22] on icon at bounding box center [299, 22] width 3 height 6
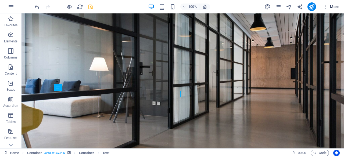
click at [326, 6] on icon "button" at bounding box center [324, 6] width 5 height 5
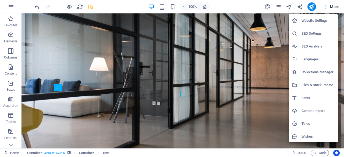
click at [317, 21] on h6 "Website Settings" at bounding box center [318, 20] width 33 height 6
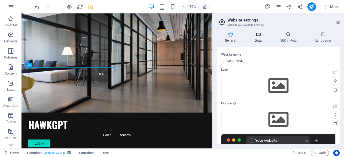
click at [256, 34] on icon at bounding box center [257, 34] width 23 height 5
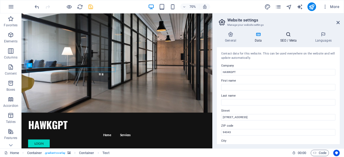
click at [281, 38] on h4 "SEO / Meta" at bounding box center [289, 37] width 35 height 11
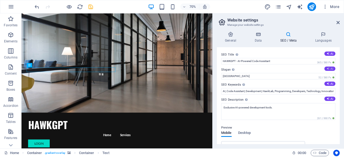
click at [327, 69] on icon at bounding box center [328, 68] width 3 height 3
type input "Elevate Coding with Smart AI Solutions"
click at [327, 84] on icon at bounding box center [328, 83] width 3 height 3
type input "AI coding assistant, smart code suggestions, error detection and fixing, multi-…"
click at [327, 99] on icon at bounding box center [328, 98] width 3 height 3
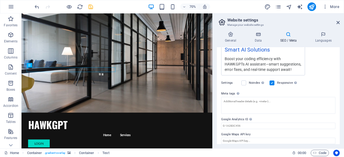
scroll to position [126, 0]
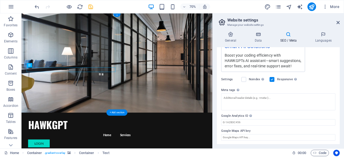
click at [254, 132] on figure at bounding box center [157, 84] width 272 height 142
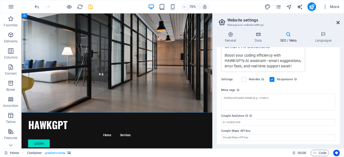
click at [336, 23] on icon at bounding box center [337, 22] width 3 height 4
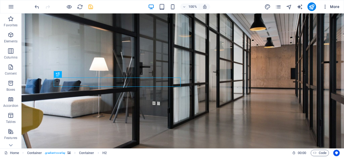
click at [325, 8] on icon "button" at bounding box center [324, 6] width 5 height 5
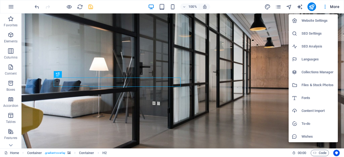
click at [300, 8] on div at bounding box center [172, 78] width 344 height 157
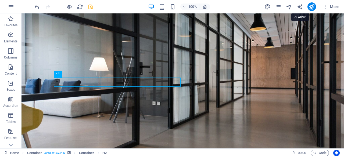
click at [300, 8] on icon "text_generator" at bounding box center [300, 7] width 6 height 6
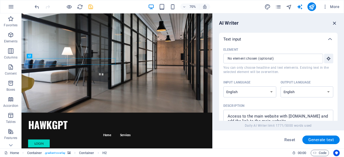
click at [335, 23] on icon "button" at bounding box center [335, 23] width 6 height 6
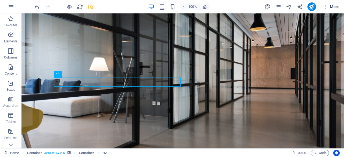
click at [325, 9] on icon "button" at bounding box center [324, 6] width 5 height 5
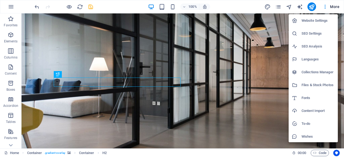
click at [312, 31] on h6 "SEO Settings" at bounding box center [318, 33] width 33 height 6
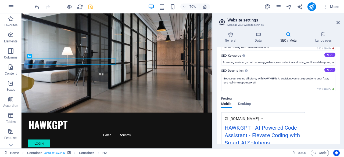
scroll to position [0, 0]
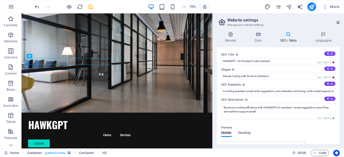
click at [336, 24] on header "Website settings Manage your website settings" at bounding box center [279, 20] width 122 height 14
click at [338, 24] on icon at bounding box center [337, 22] width 3 height 4
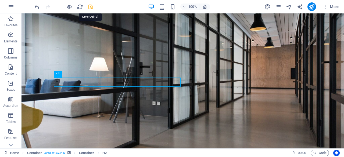
click at [91, 7] on icon "save" at bounding box center [91, 7] width 6 height 6
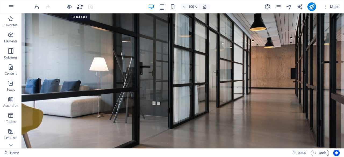
click at [81, 7] on icon "reload" at bounding box center [80, 7] width 6 height 6
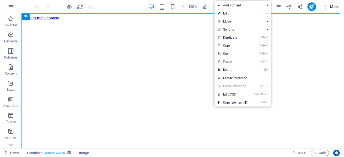
click at [334, 7] on span "More" at bounding box center [330, 6] width 17 height 5
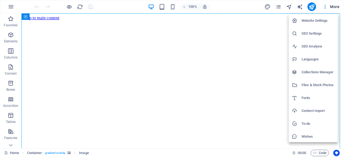
click at [280, 7] on div at bounding box center [172, 78] width 344 height 157
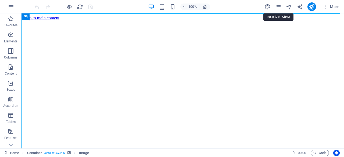
click at [280, 7] on icon "pages" at bounding box center [278, 7] width 6 height 6
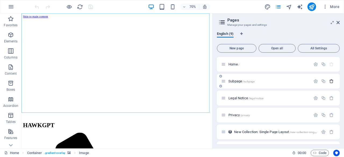
click at [333, 79] on button "button" at bounding box center [332, 81] width 8 height 5
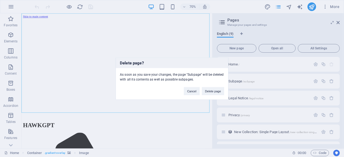
click button "Delete page" at bounding box center [213, 91] width 22 height 8
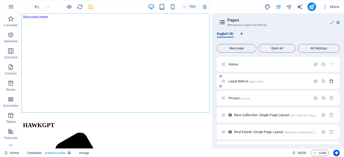
click at [332, 83] on icon "button" at bounding box center [331, 81] width 5 height 5
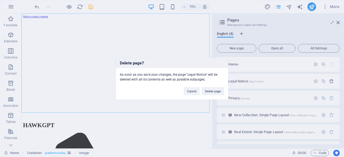
click button "Delete page" at bounding box center [213, 91] width 22 height 8
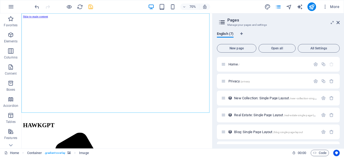
click at [332, 83] on icon "button" at bounding box center [331, 81] width 5 height 5
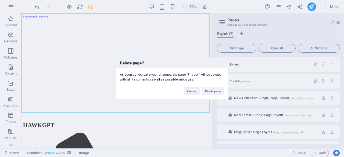
click button "Delete page" at bounding box center [213, 91] width 22 height 8
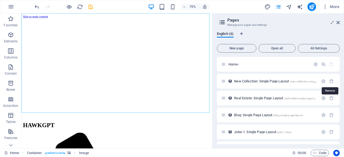
click at [332, 83] on icon "button" at bounding box center [331, 81] width 5 height 5
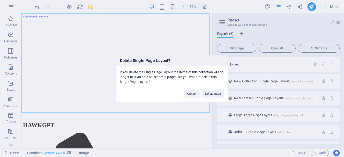
click button "Delete page" at bounding box center [213, 93] width 22 height 8
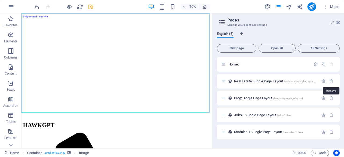
click at [332, 83] on icon "button" at bounding box center [331, 81] width 5 height 5
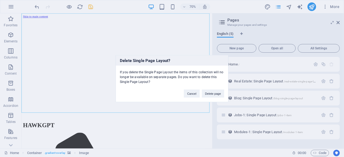
click button "Delete page" at bounding box center [213, 93] width 22 height 8
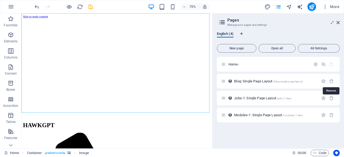
click at [332, 83] on icon "button" at bounding box center [331, 81] width 5 height 5
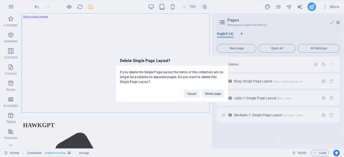
click button "Delete page" at bounding box center [213, 93] width 22 height 8
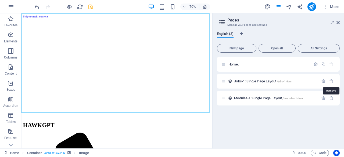
click at [332, 83] on icon "button" at bounding box center [331, 81] width 5 height 5
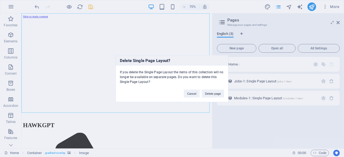
click button "Delete page" at bounding box center [213, 93] width 22 height 8
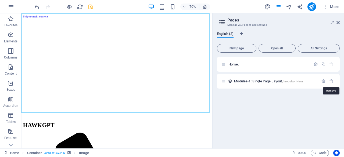
click at [332, 83] on icon "button" at bounding box center [331, 81] width 5 height 5
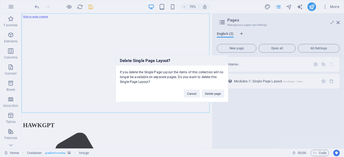
click button "Delete page" at bounding box center [213, 93] width 22 height 8
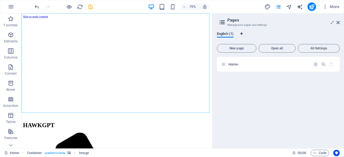
click at [242, 33] on icon "Language Tabs" at bounding box center [241, 33] width 2 height 3
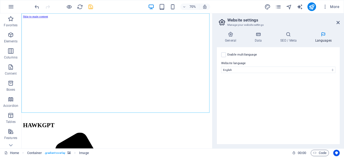
click at [238, 55] on label "Enable multilanguage To disable multilanguage delete all languages until only o…" at bounding box center [242, 55] width 30 height 6
click at [0, 0] on input "Enable multilanguage To disable multilanguage delete all languages until only o…" at bounding box center [0, 0] width 0 height 0
click at [339, 22] on icon at bounding box center [337, 22] width 3 height 4
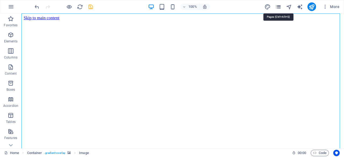
click at [277, 5] on icon "pages" at bounding box center [278, 7] width 6 height 6
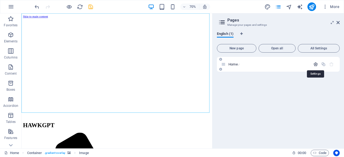
click at [317, 65] on icon "button" at bounding box center [315, 64] width 5 height 5
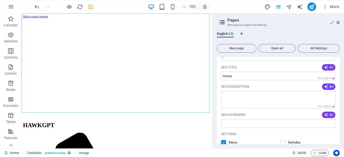
scroll to position [48, 0]
click at [326, 87] on icon "button" at bounding box center [326, 86] width 4 height 4
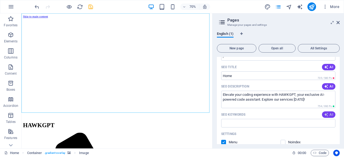
click at [328, 114] on span "AI" at bounding box center [328, 115] width 9 height 4
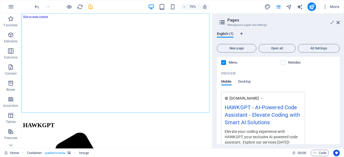
scroll to position [155, 0]
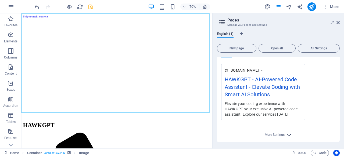
click at [286, 133] on icon "button" at bounding box center [289, 135] width 6 height 6
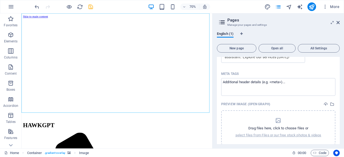
scroll to position [233, 0]
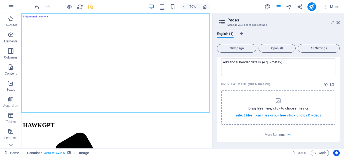
click at [296, 114] on p "select files from Files or our free stock photos & videos" at bounding box center [278, 115] width 86 height 5
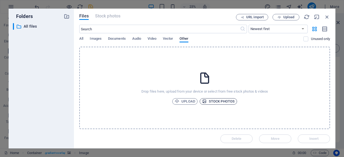
click at [217, 102] on span "Stock photos" at bounding box center [218, 101] width 33 height 6
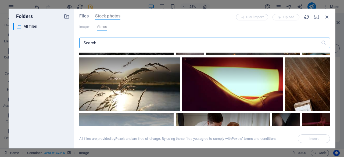
scroll to position [204, 0]
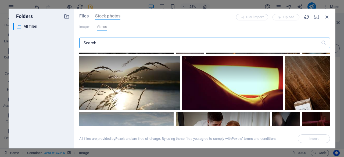
click at [142, 45] on input "text" at bounding box center [200, 43] width 242 height 11
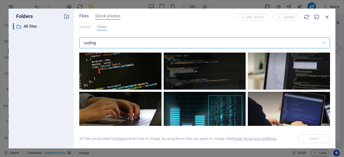
scroll to position [6, 0]
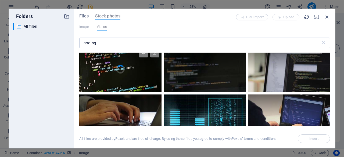
click at [124, 78] on video "Your browser does not support the video tag." at bounding box center [120, 69] width 82 height 46
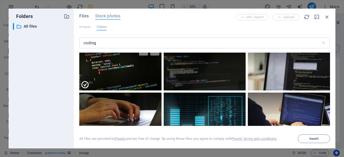
scroll to position [0, 0]
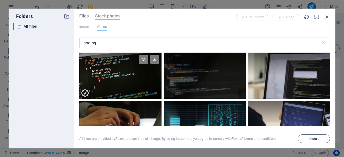
click at [313, 140] on span "Insert" at bounding box center [313, 138] width 9 height 3
click at [327, 19] on icon "button" at bounding box center [327, 17] width 6 height 6
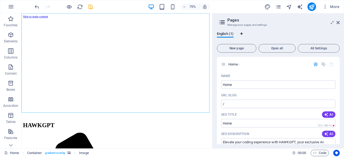
click at [240, 35] on span "Language Tabs" at bounding box center [241, 33] width 3 height 3
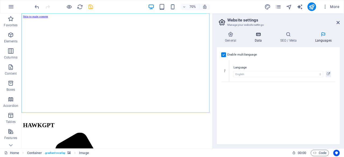
click at [262, 36] on icon at bounding box center [257, 34] width 23 height 5
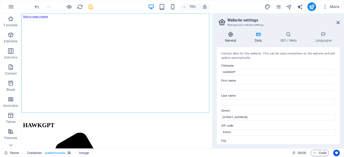
click at [233, 38] on h4 "General" at bounding box center [232, 37] width 30 height 11
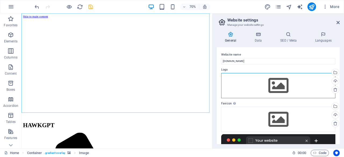
click at [281, 88] on div "Drag files here, click to choose files or select files from Files or our free s…" at bounding box center [278, 85] width 114 height 25
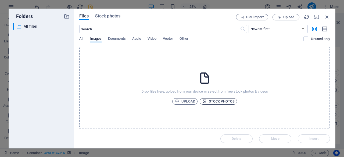
click at [232, 100] on span "Stock photos" at bounding box center [218, 101] width 33 height 6
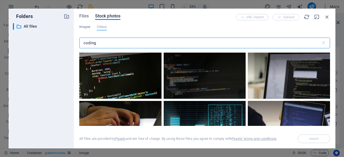
click at [323, 18] on div "URL import Upload" at bounding box center [283, 17] width 94 height 6
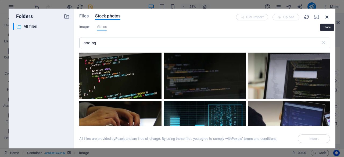
click at [325, 17] on icon "button" at bounding box center [327, 17] width 6 height 6
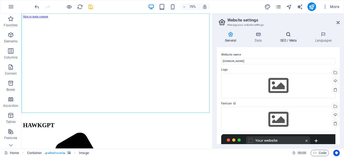
click at [293, 40] on h4 "SEO / Meta" at bounding box center [289, 37] width 35 height 11
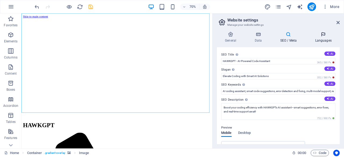
click at [329, 36] on icon at bounding box center [323, 34] width 33 height 5
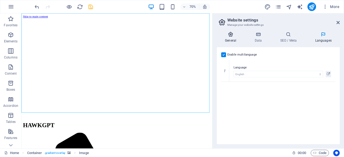
click at [231, 39] on h4 "General" at bounding box center [232, 37] width 30 height 11
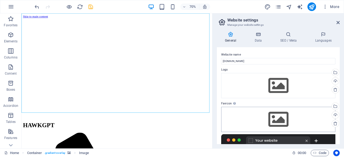
scroll to position [86, 0]
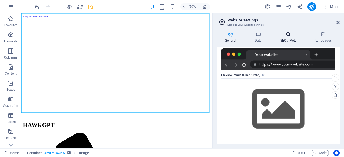
click at [288, 36] on icon at bounding box center [288, 34] width 33 height 5
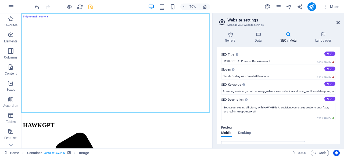
click at [338, 22] on icon at bounding box center [337, 22] width 3 height 4
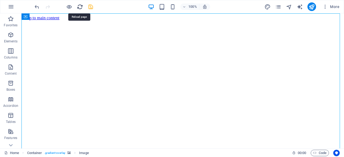
click at [80, 7] on icon "reload" at bounding box center [80, 7] width 6 height 6
click at [91, 8] on icon "save" at bounding box center [91, 7] width 6 height 6
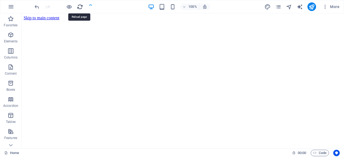
click at [81, 5] on icon "reload" at bounding box center [80, 7] width 6 height 6
click at [81, 9] on icon "reload" at bounding box center [80, 7] width 6 height 6
click at [271, 20] on figure at bounding box center [183, 20] width 318 height 0
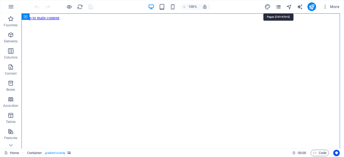
click at [281, 7] on icon "pages" at bounding box center [278, 7] width 6 height 6
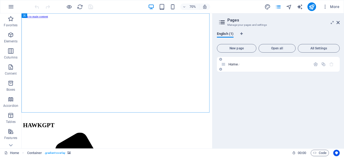
click at [283, 68] on div "Home /" at bounding box center [278, 64] width 123 height 15
click at [220, 70] on icon at bounding box center [220, 69] width 3 height 3
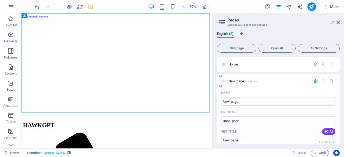
click at [270, 80] on p "New page /new-page" at bounding box center [268, 81] width 81 height 3
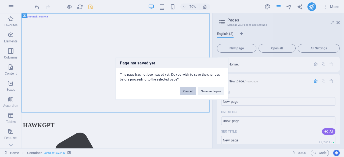
click at [190, 90] on button "Cancel" at bounding box center [188, 91] width 16 height 8
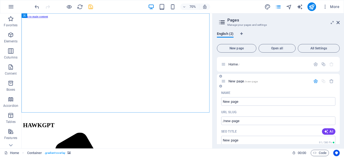
click at [239, 80] on span "New page /new-page" at bounding box center [242, 81] width 29 height 4
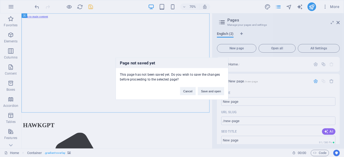
click at [261, 88] on div "Page not saved yet This page has not been saved yet. Do you wish to save the ch…" at bounding box center [172, 78] width 344 height 157
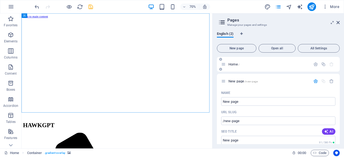
click at [237, 66] on span "Home /" at bounding box center [233, 64] width 11 height 4
click at [313, 65] on icon "button" at bounding box center [315, 64] width 5 height 5
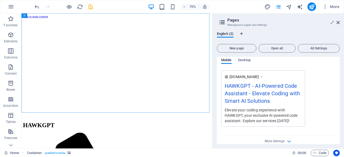
scroll to position [149, 0]
click at [263, 76] on icon at bounding box center [262, 76] width 4 height 5
click at [246, 63] on span "Desktop" at bounding box center [244, 61] width 13 height 8
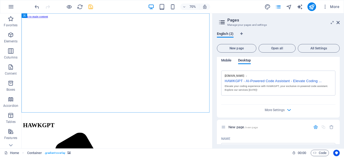
click at [229, 59] on span "Mobile" at bounding box center [226, 61] width 10 height 8
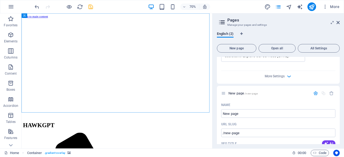
scroll to position [214, 0]
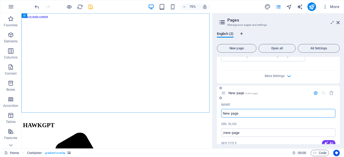
drag, startPoint x: 292, startPoint y: 109, endPoint x: 301, endPoint y: 100, distance: 13.1
click at [245, 115] on input "New page" at bounding box center [278, 113] width 114 height 9
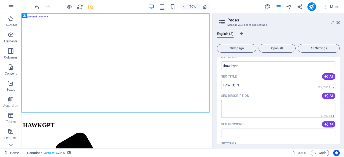
scroll to position [276, 0]
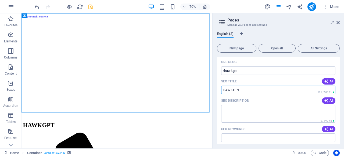
click at [258, 92] on input "HAWKGPT" at bounding box center [278, 90] width 114 height 9
click at [324, 102] on icon "button" at bounding box center [326, 101] width 4 height 4
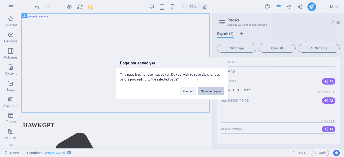
click at [203, 91] on button "Save and open" at bounding box center [211, 91] width 26 height 8
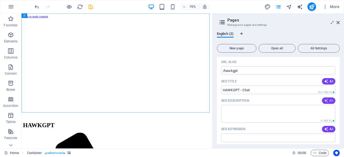
click at [325, 99] on icon "button" at bounding box center [326, 101] width 4 height 4
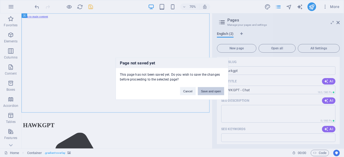
click at [216, 92] on button "Save and open" at bounding box center [211, 91] width 26 height 8
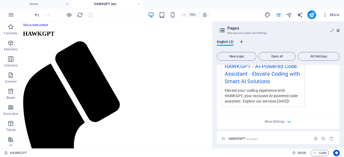
scroll to position [180, 0]
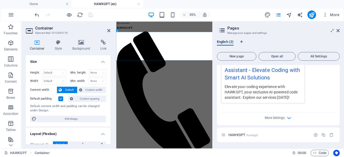
click at [109, 30] on icon at bounding box center [108, 30] width 3 height 4
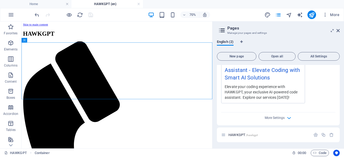
click at [250, 83] on div "HAWKGPT - AI-Powered Code Assistant - Elevate Coding with Smart AI Solutions" at bounding box center [263, 72] width 77 height 26
drag, startPoint x: 272, startPoint y: 105, endPoint x: 244, endPoint y: 94, distance: 29.5
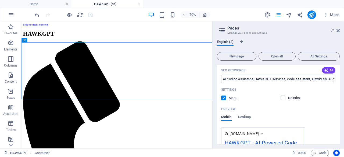
scroll to position [99, 0]
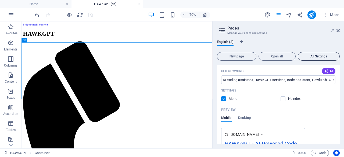
click at [320, 56] on span "All Settings" at bounding box center [318, 56] width 37 height 3
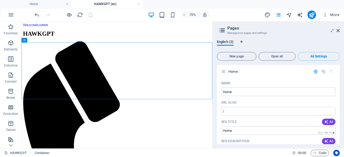
scroll to position [0, 0]
click at [337, 29] on icon at bounding box center [337, 30] width 3 height 4
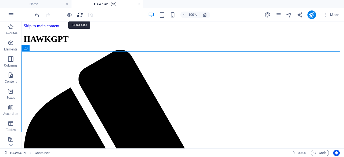
click at [78, 13] on icon "reload" at bounding box center [80, 15] width 6 height 6
click at [80, 15] on icon "reload" at bounding box center [80, 15] width 6 height 6
click at [300, 16] on icon "text_generator" at bounding box center [300, 15] width 6 height 6
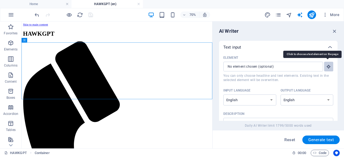
click at [324, 67] on button "Element ​ You can only choose headline and text elements. Existing text in the …" at bounding box center [328, 67] width 9 height 10
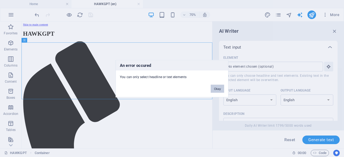
click at [217, 87] on button "Okay" at bounding box center [217, 89] width 13 height 8
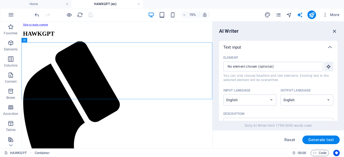
click at [335, 32] on icon "button" at bounding box center [335, 31] width 6 height 6
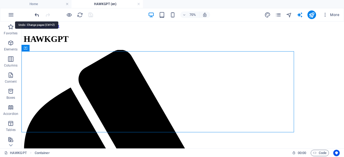
click at [39, 13] on icon "undo" at bounding box center [37, 15] width 6 height 6
click at [36, 16] on icon "undo" at bounding box center [37, 15] width 6 height 6
click at [138, 4] on link at bounding box center [138, 4] width 3 height 5
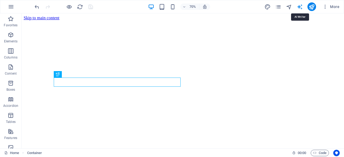
click at [297, 7] on icon "text_generator" at bounding box center [300, 7] width 6 height 6
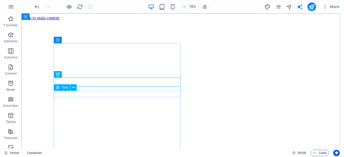
click at [66, 87] on span "Text" at bounding box center [65, 87] width 6 height 3
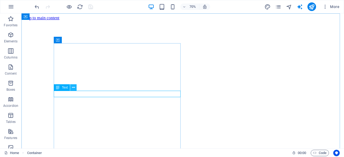
click at [72, 89] on icon at bounding box center [73, 88] width 3 height 6
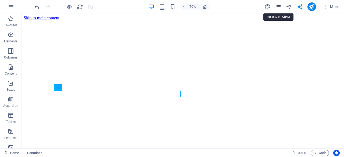
click at [281, 7] on icon "pages" at bounding box center [278, 7] width 6 height 6
click at [277, 7] on icon "pages" at bounding box center [278, 7] width 6 height 6
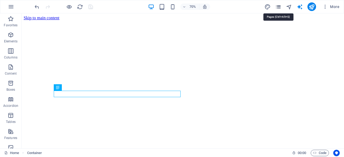
click at [277, 7] on icon "pages" at bounding box center [278, 7] width 6 height 6
click at [0, 132] on span "Features" at bounding box center [10, 134] width 21 height 13
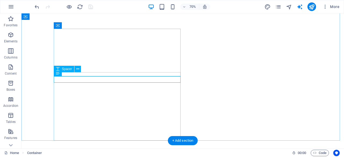
scroll to position [14, 0]
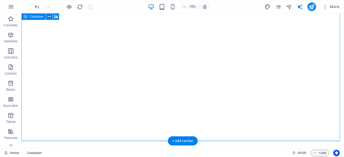
click at [277, 6] on figure at bounding box center [183, 6] width 318 height 0
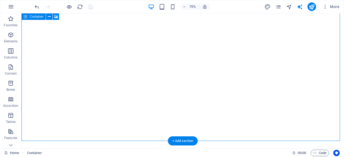
click at [210, 6] on figure at bounding box center [183, 6] width 318 height 0
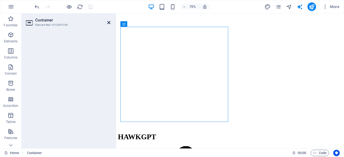
click at [109, 22] on icon at bounding box center [108, 22] width 3 height 4
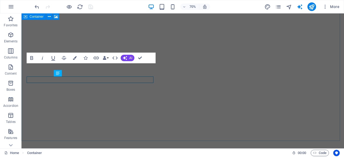
click at [195, 6] on figure at bounding box center [183, 6] width 318 height 0
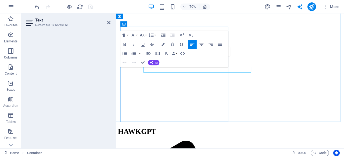
drag, startPoint x: 307, startPoint y: 80, endPoint x: 203, endPoint y: 76, distance: 104.0
drag, startPoint x: 203, startPoint y: 76, endPoint x: 121, endPoint y: 82, distance: 82.2
click at [158, 61] on button "AI" at bounding box center [154, 62] width 12 height 5
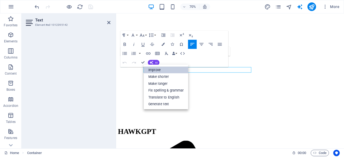
click at [158, 68] on link "Improve" at bounding box center [166, 70] width 45 height 7
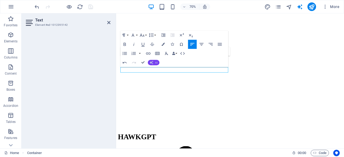
click at [157, 63] on span "AI" at bounding box center [156, 62] width 2 height 3
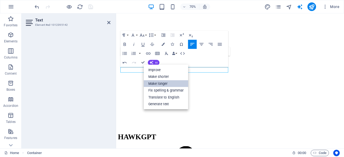
click at [163, 83] on link "Make longer" at bounding box center [166, 83] width 45 height 7
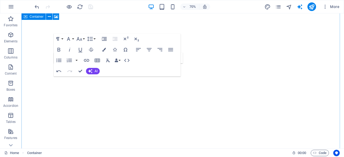
click at [209, 6] on figure at bounding box center [183, 6] width 318 height 0
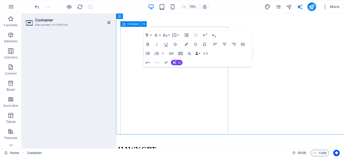
click at [274, 6] on figure at bounding box center [250, 6] width 264 height 0
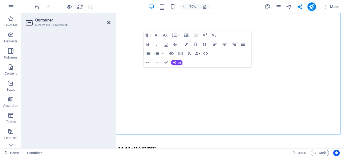
click at [109, 21] on icon at bounding box center [108, 22] width 3 height 4
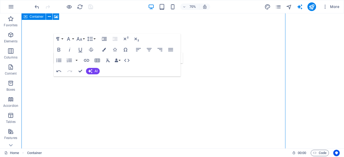
click at [185, 6] on figure at bounding box center [183, 6] width 318 height 0
click at [82, 71] on icon "button" at bounding box center [80, 71] width 4 height 4
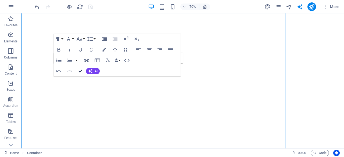
click at [82, 71] on icon "button" at bounding box center [80, 71] width 4 height 4
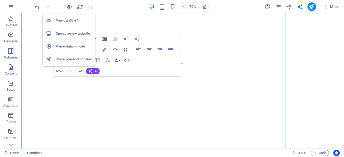
click at [72, 37] on li "Open preview website" at bounding box center [69, 33] width 52 height 13
click at [74, 36] on h6 "Open preview website" at bounding box center [74, 33] width 36 height 6
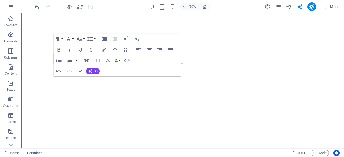
drag, startPoint x: 74, startPoint y: 36, endPoint x: 25, endPoint y: -3, distance: 62.5
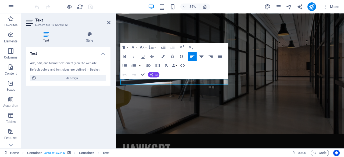
click at [148, 74] on button "AI" at bounding box center [154, 74] width 12 height 5
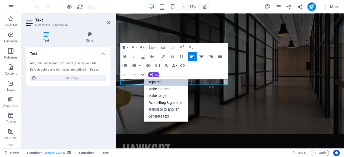
click at [170, 84] on link "Improve" at bounding box center [166, 82] width 45 height 7
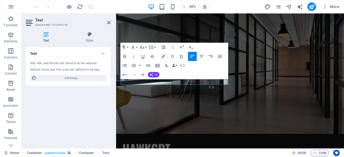
click at [157, 75] on span "AI" at bounding box center [156, 74] width 2 height 3
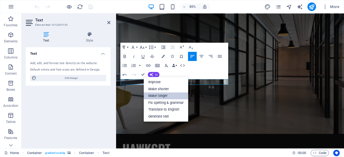
click at [166, 94] on link "Make longer" at bounding box center [166, 95] width 45 height 7
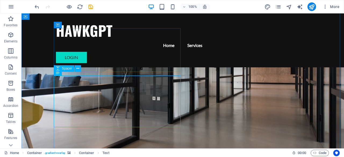
scroll to position [32, 0]
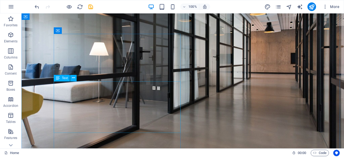
scroll to position [0, 0]
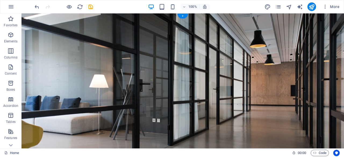
click at [215, 83] on figure at bounding box center [182, 101] width 322 height 176
click at [92, 5] on icon "save" at bounding box center [91, 7] width 6 height 6
click at [278, 9] on icon "pages" at bounding box center [278, 7] width 6 height 6
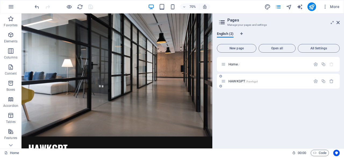
click at [266, 83] on div "HAWKGPT /hawkgpt" at bounding box center [265, 81] width 89 height 6
click at [238, 83] on span "HAWKGPT /hawkgpt" at bounding box center [242, 81] width 29 height 4
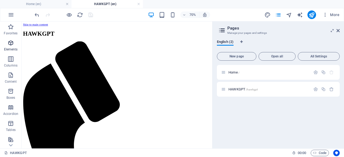
click at [17, 52] on span "Elements" at bounding box center [10, 46] width 21 height 13
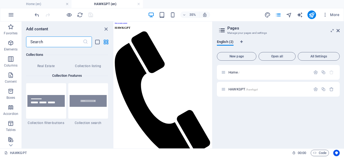
scroll to position [5158, 0]
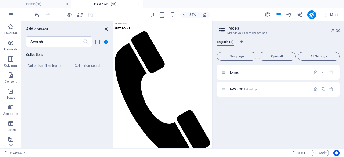
click at [104, 28] on icon "close panel" at bounding box center [106, 29] width 6 height 6
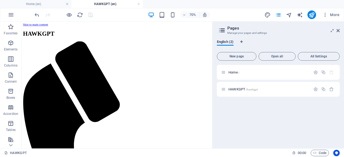
click at [340, 31] on aside "Pages Manage your pages and settings English (2) New page Open all All Settings…" at bounding box center [278, 84] width 132 height 127
click at [338, 31] on icon at bounding box center [337, 30] width 3 height 4
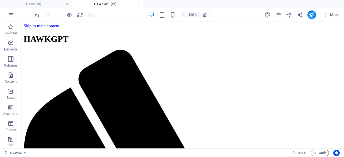
click at [317, 151] on span "Code" at bounding box center [319, 153] width 13 height 6
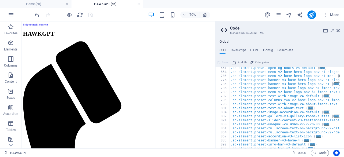
scroll to position [244, 0]
click at [281, 50] on h4 "Boilerplate" at bounding box center [285, 51] width 16 height 6
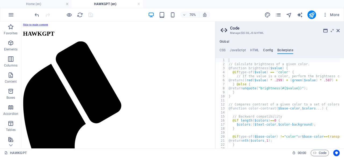
click at [270, 49] on h4 "Config" at bounding box center [268, 51] width 10 height 6
type textarea "$color-background: #121212;"
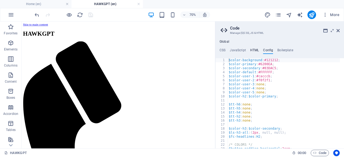
click at [253, 50] on h4 "HTML" at bounding box center [254, 51] width 9 height 6
type textarea "<a href="#main-content" class="wv-link-content button">Skip to main content</a>"
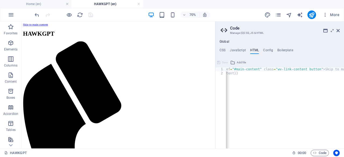
scroll to position [0, 0]
click at [238, 50] on h4 "JavaScript" at bounding box center [238, 51] width 16 height 6
type textarea "/* JS for preset "Menu V2" */"
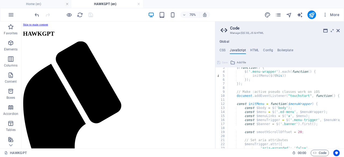
scroll to position [10, 0]
click at [219, 51] on ul "CSS JavaScript HTML Config Boilerplate" at bounding box center [279, 51] width 129 height 6
click at [222, 51] on h4 "CSS" at bounding box center [223, 51] width 6 height 6
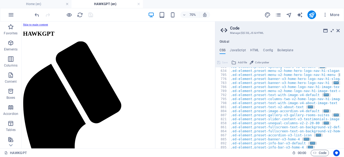
click at [332, 31] on icon at bounding box center [332, 30] width 0 height 4
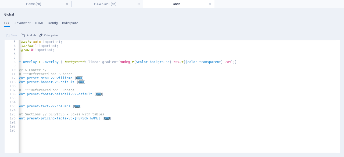
scroll to position [0, 0]
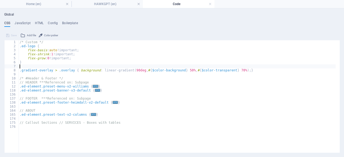
click at [110, 66] on div "/* Custom */ .ed-logo { flex-basis : auto !important; flex-shrink : 1 !importan…" at bounding box center [177, 82] width 317 height 85
type textarea "); }"
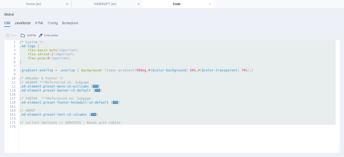
click at [29, 25] on h4 "JavaScript" at bounding box center [23, 24] width 16 height 6
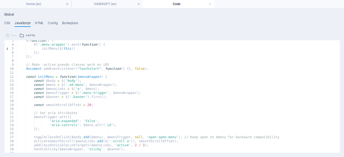
scroll to position [10, 0]
click at [66, 90] on div "$ ( function ( ) { $ ( '.menu-wrapper' ) . each ( function ( ) { initMenu ( $ (…" at bounding box center [176, 97] width 319 height 117
type textarea "}); /* End JS for preset "Marquee V2" */"
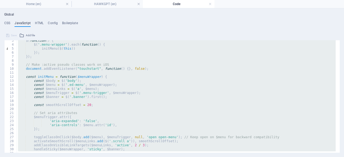
click at [42, 20] on div "Global CSS JavaScript HTML Config Boilerplate ); } 1 2 3 4 5 6 7 8 9 10 11 12 1…" at bounding box center [171, 83] width 335 height 140
click at [41, 23] on h4 "HTML" at bounding box center [39, 24] width 9 height 6
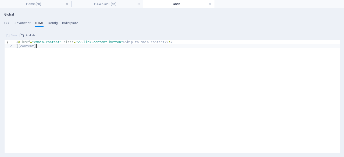
click at [85, 84] on div "< a href = "#main-content" class = "wv-link-content button" > Skip to main cont…" at bounding box center [177, 98] width 325 height 117
type textarea "<a href="#main-content" class="wv-link-content button">Skip to main content</a>…"
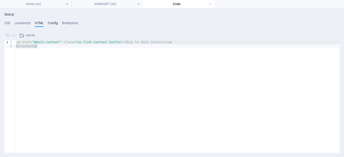
click at [51, 22] on h4 "Config" at bounding box center [53, 24] width 10 height 6
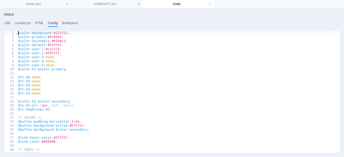
click at [51, 120] on div "$color-background : #121212 ; $color-primary : #6200EA ; $color-secondary : #03…" at bounding box center [176, 94] width 319 height 126
type textarea "} }"
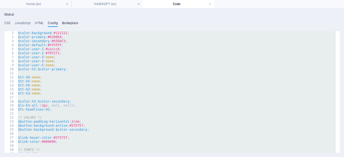
click at [68, 21] on h4 "Boilerplate" at bounding box center [70, 24] width 16 height 6
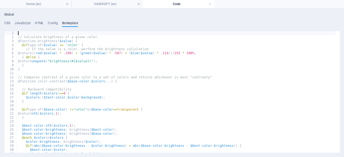
click at [73, 61] on div "// Calculate brightness of a given color. @function brightness ( $value ) { @if…" at bounding box center [257, 94] width 480 height 126
type textarea "}"
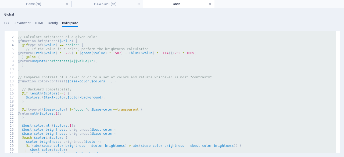
click at [210, 5] on link at bounding box center [210, 4] width 3 height 5
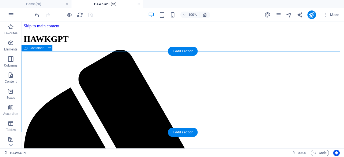
scroll to position [22, 0]
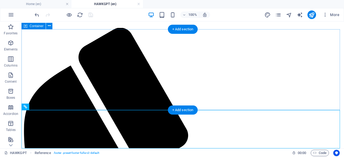
scroll to position [0, 0]
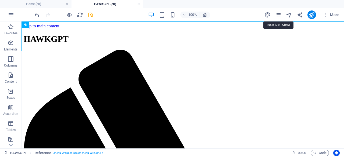
click at [280, 17] on icon "pages" at bounding box center [278, 15] width 6 height 6
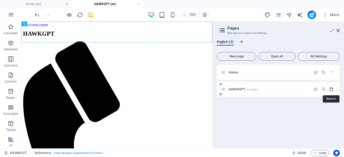
click at [331, 87] on icon "button" at bounding box center [331, 89] width 5 height 5
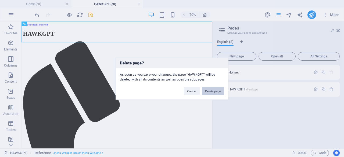
click at [209, 91] on button "Delete page" at bounding box center [213, 91] width 22 height 8
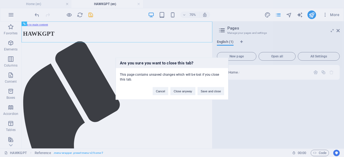
click at [209, 91] on button "Save and close" at bounding box center [211, 91] width 27 height 8
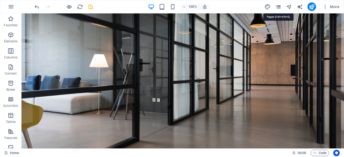
click at [279, 7] on icon "pages" at bounding box center [278, 7] width 6 height 6
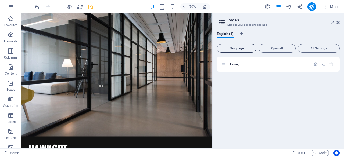
click at [241, 49] on span "New page" at bounding box center [236, 48] width 35 height 3
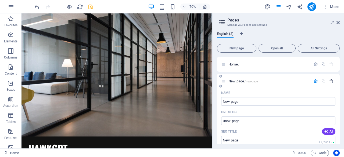
click at [332, 83] on icon "button" at bounding box center [331, 81] width 5 height 5
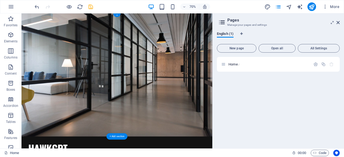
click at [189, 94] on figure at bounding box center [157, 101] width 272 height 176
click at [336, 23] on icon at bounding box center [337, 22] width 3 height 4
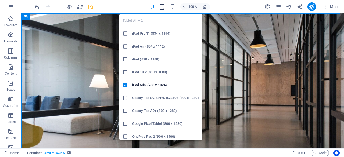
click at [162, 7] on icon "button" at bounding box center [162, 7] width 6 height 6
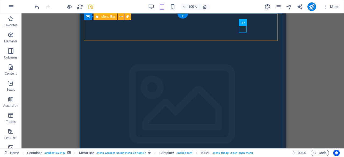
drag, startPoint x: 241, startPoint y: 32, endPoint x: 200, endPoint y: 35, distance: 41.2
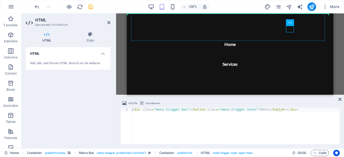
drag, startPoint x: 290, startPoint y: 29, endPoint x: 253, endPoint y: 30, distance: 37.1
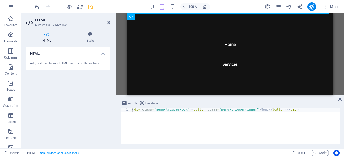
click at [258, 55] on nav "Home Services" at bounding box center [230, 53] width 206 height 81
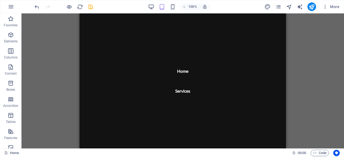
scroll to position [4, 0]
click at [258, 55] on nav "Home Services" at bounding box center [183, 80] width 206 height 135
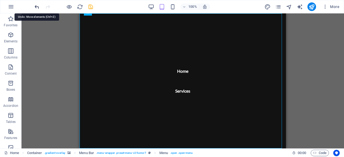
click at [38, 6] on icon "undo" at bounding box center [37, 7] width 6 height 6
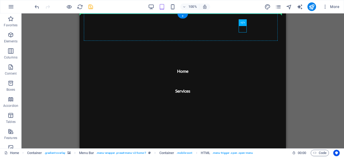
scroll to position [0, 0]
drag, startPoint x: 321, startPoint y: 36, endPoint x: 175, endPoint y: 26, distance: 146.6
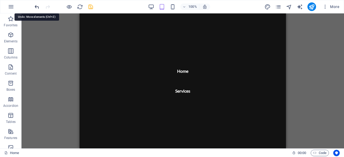
click at [36, 6] on icon "undo" at bounding box center [37, 7] width 6 height 6
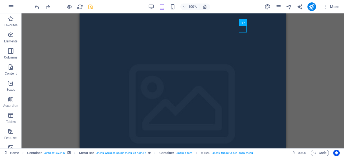
click at [329, 65] on div "H2 Container Container Container Menu Container Menu Bar Spacer Text Spacer But…" at bounding box center [182, 80] width 322 height 135
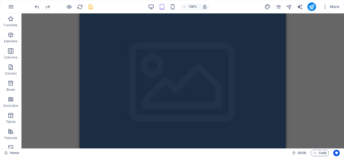
click at [252, 80] on figure at bounding box center [183, 87] width 206 height 191
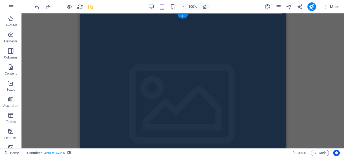
drag, startPoint x: 242, startPoint y: 31, endPoint x: 247, endPoint y: 49, distance: 18.3
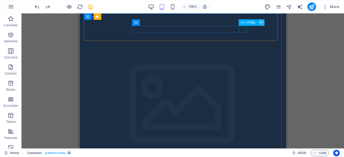
click at [261, 23] on icon at bounding box center [261, 23] width 3 height 6
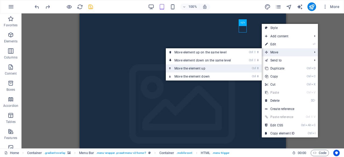
click at [245, 71] on li "Ctrl ⬆ Move the element up" at bounding box center [214, 68] width 96 height 8
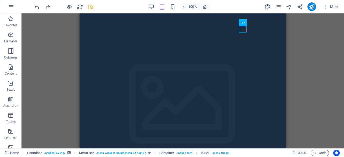
click at [344, 93] on div "H2 Container Container Container Menu Container Menu Bar Spacer Text Spacer But…" at bounding box center [182, 80] width 322 height 135
click at [298, 81] on div "H2 Container Container Container Menu Container Menu Bar Spacer Text Spacer But…" at bounding box center [182, 80] width 322 height 135
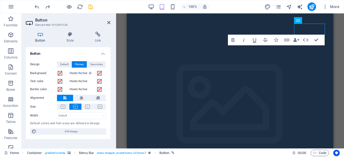
click at [344, 67] on div "Drag here to replace the existing content. Press “Ctrl” if you want to create a…" at bounding box center [230, 80] width 228 height 135
click at [273, 80] on figure at bounding box center [230, 108] width 206 height 191
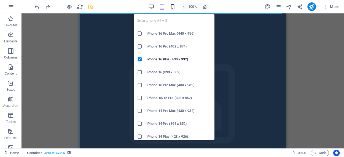
click at [175, 7] on icon "button" at bounding box center [173, 7] width 6 height 6
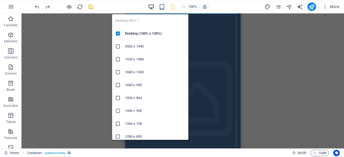
click at [150, 5] on icon "button" at bounding box center [151, 7] width 6 height 6
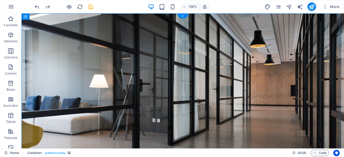
click at [248, 59] on figure at bounding box center [182, 101] width 322 height 176
click at [132, 19] on icon at bounding box center [132, 21] width 3 height 6
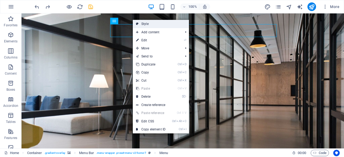
click at [152, 23] on link "Style" at bounding box center [161, 24] width 56 height 8
select select "rem"
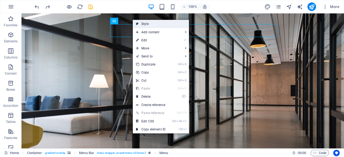
select select "preset-menu-v2-home-7"
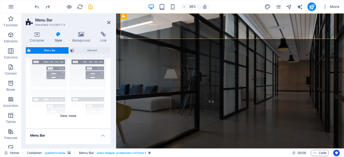
scroll to position [19, 0]
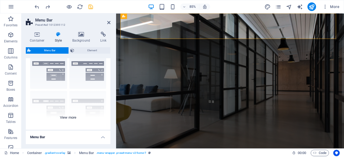
click at [69, 118] on div "Border Centered Default Fixed Loki Trigger Wide XXL" at bounding box center [68, 89] width 85 height 81
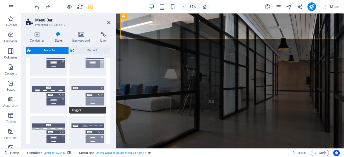
scroll to position [69, 0]
click at [41, 35] on icon at bounding box center [37, 34] width 23 height 5
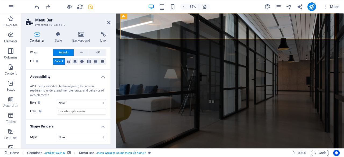
scroll to position [0, 0]
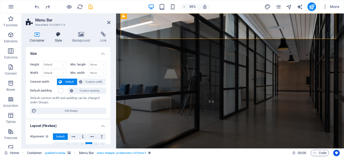
click at [58, 38] on h4 "Style" at bounding box center [59, 37] width 17 height 11
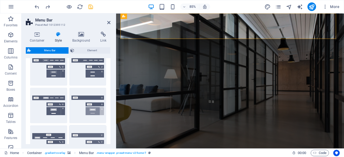
scroll to position [21, 0]
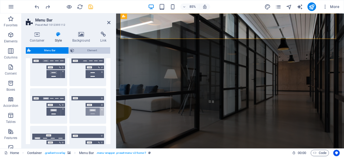
click at [89, 52] on span "Element" at bounding box center [92, 50] width 33 height 6
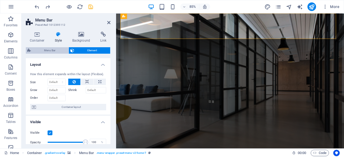
click at [63, 53] on span "Menu Bar" at bounding box center [50, 50] width 34 height 6
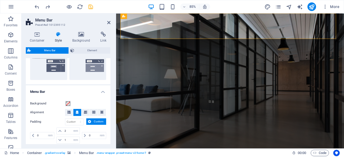
scroll to position [141, 0]
click at [67, 110] on button at bounding box center [69, 112] width 8 height 7
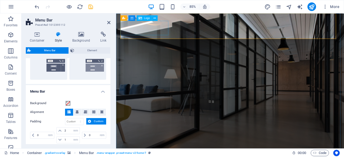
click at [133, 17] on icon at bounding box center [132, 15] width 3 height 5
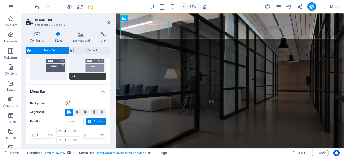
click at [87, 76] on span "XXL" at bounding box center [87, 76] width 37 height 6
type input "1"
select select "rem"
type input "1"
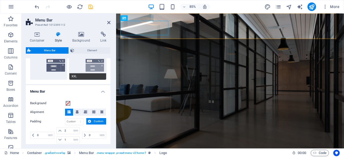
type input "1"
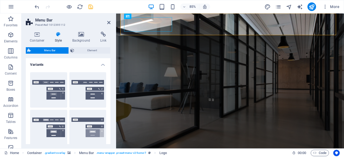
scroll to position [5, 0]
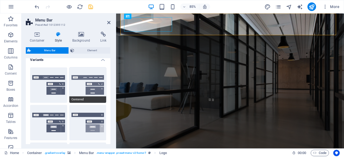
click at [90, 97] on button "Centered" at bounding box center [87, 84] width 37 height 35
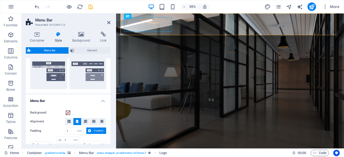
scroll to position [137, 0]
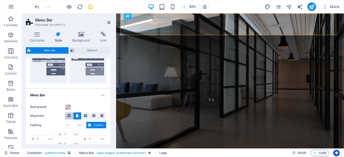
click at [68, 116] on icon at bounding box center [68, 115] width 3 height 3
click at [100, 116] on icon at bounding box center [101, 115] width 3 height 3
click at [70, 114] on icon at bounding box center [68, 115] width 3 height 3
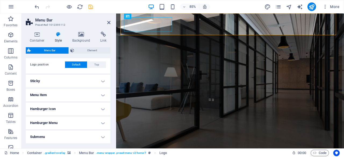
scroll to position [227, 0]
click at [103, 82] on h4 "Sticky" at bounding box center [68, 80] width 85 height 13
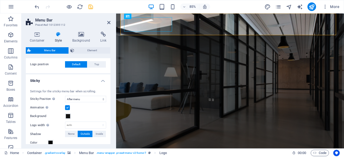
click at [102, 82] on h4 "Sticky" at bounding box center [68, 79] width 85 height 10
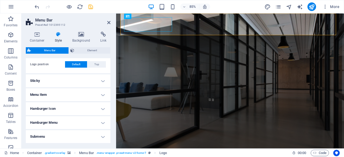
click at [102, 82] on h4 "Sticky" at bounding box center [68, 80] width 85 height 13
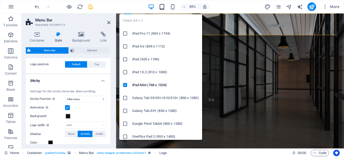
click at [162, 6] on icon "button" at bounding box center [162, 7] width 6 height 6
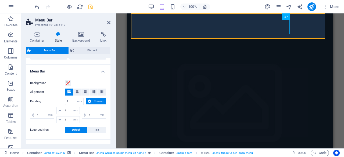
scroll to position [158, 0]
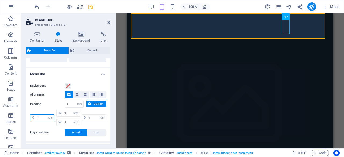
click at [37, 117] on input "1" at bounding box center [45, 118] width 18 height 6
click at [32, 117] on icon at bounding box center [33, 117] width 2 height 3
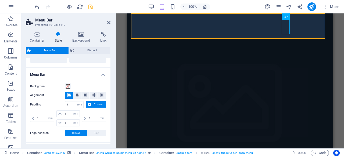
scroll to position [158, 0]
click at [78, 48] on span "Element" at bounding box center [92, 50] width 33 height 6
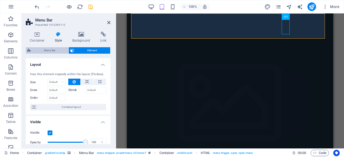
click at [56, 53] on span "Menu Bar" at bounding box center [50, 50] width 34 height 6
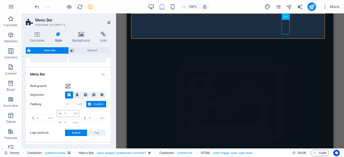
click at [59, 113] on icon at bounding box center [59, 113] width 3 height 3
click at [44, 119] on input "1" at bounding box center [45, 118] width 18 height 6
type input "8"
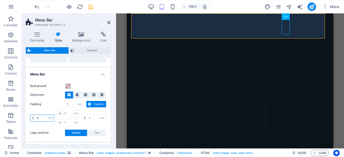
select select "DISABLED_OPTION_VALUE"
type input "8"
click at [46, 127] on div "8 px rem % vh vw 1 px rem % vh vw 1 px rem % vh vw 1 px rem % vh vw" at bounding box center [68, 118] width 76 height 17
type input "1"
select select "rem"
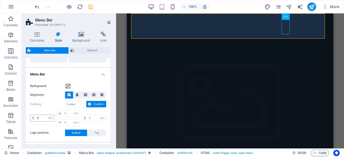
type input "1"
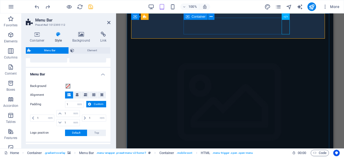
click at [193, 18] on span "Container" at bounding box center [199, 16] width 14 height 3
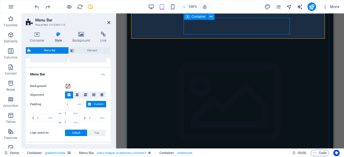
click at [210, 16] on icon at bounding box center [211, 17] width 3 height 6
click at [93, 103] on span "Custom" at bounding box center [99, 104] width 12 height 6
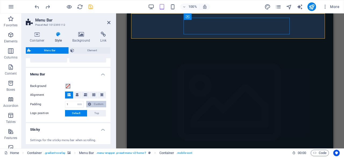
click at [93, 103] on span "Custom" at bounding box center [99, 104] width 12 height 6
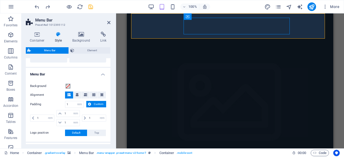
click at [101, 75] on h4 "Menu Bar" at bounding box center [68, 73] width 85 height 10
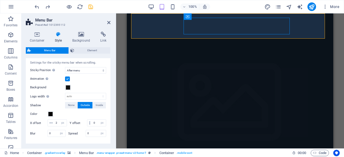
scroll to position [277, 0]
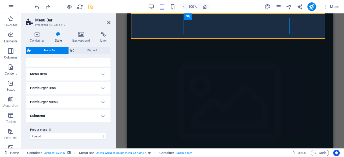
click at [71, 120] on h4 "Submenu" at bounding box center [68, 116] width 85 height 13
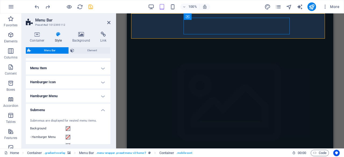
drag, startPoint x: 71, startPoint y: 120, endPoint x: 80, endPoint y: 103, distance: 18.8
click at [80, 103] on ul "Menu Bar Background Alignment Padding 1 px rem % vh vw Custom Custom 1 px rem %…" at bounding box center [68, 79] width 85 height 261
click at [80, 103] on h4 "Hamburger Menu" at bounding box center [68, 96] width 85 height 13
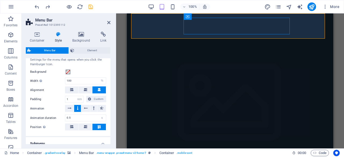
scroll to position [325, 0]
click at [75, 130] on button at bounding box center [71, 126] width 13 height 7
click at [77, 93] on button at bounding box center [71, 89] width 13 height 7
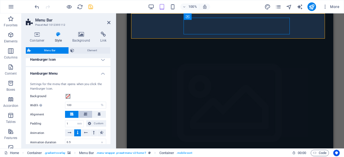
scroll to position [300, 0]
click at [101, 65] on h4 "Hamburger Icon" at bounding box center [68, 59] width 85 height 13
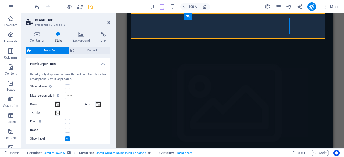
scroll to position [292, 0]
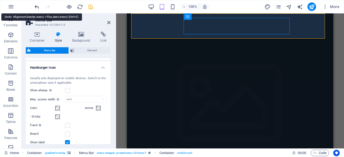
click at [38, 5] on icon "undo" at bounding box center [37, 7] width 6 height 6
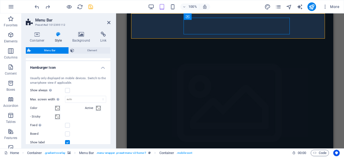
click at [111, 22] on aside "Menu Bar Preset #ed-1012395112 Container Style Background Link Size Height Defa…" at bounding box center [68, 80] width 95 height 135
click at [107, 22] on icon at bounding box center [108, 22] width 3 height 4
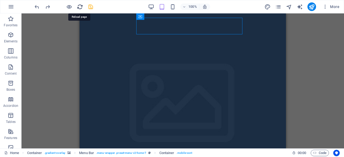
click at [81, 5] on icon "reload" at bounding box center [80, 7] width 6 height 6
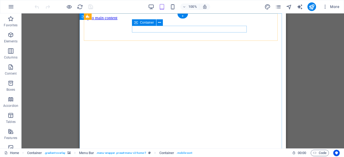
scroll to position [0, 0]
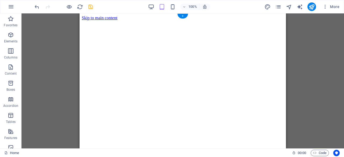
click at [185, 20] on figure at bounding box center [183, 20] width 202 height 0
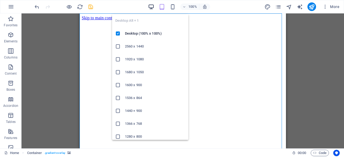
click at [152, 9] on icon "button" at bounding box center [151, 7] width 6 height 6
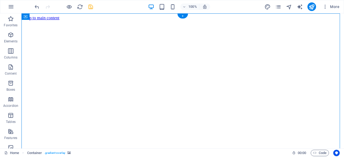
click at [225, 20] on figure at bounding box center [183, 20] width 318 height 0
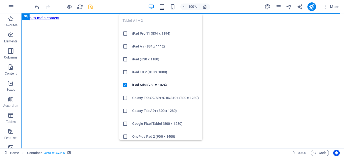
click at [162, 6] on icon "button" at bounding box center [162, 7] width 6 height 6
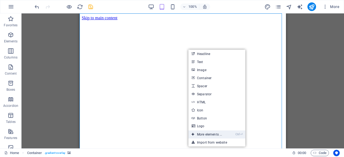
click at [202, 135] on link "Ctrl ⏎ More elements ..." at bounding box center [206, 135] width 37 height 8
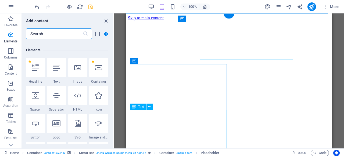
scroll to position [57, 0]
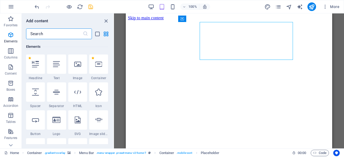
click at [60, 37] on input "text" at bounding box center [54, 33] width 57 height 11
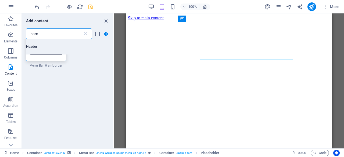
scroll to position [0, 0]
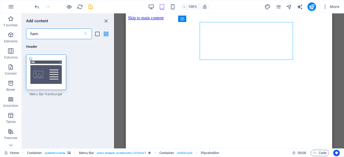
type input "ham"
click at [60, 80] on div at bounding box center [46, 72] width 40 height 35
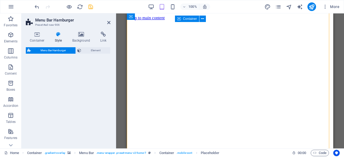
scroll to position [279, 0]
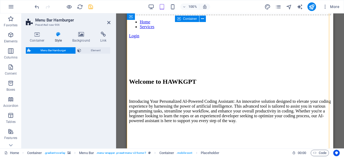
select select "rem"
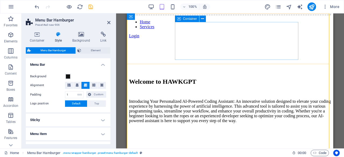
drag, startPoint x: 187, startPoint y: 93, endPoint x: 209, endPoint y: 42, distance: 56.1
click at [70, 87] on span at bounding box center [68, 85] width 3 height 7
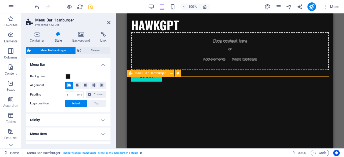
scroll to position [144, 0]
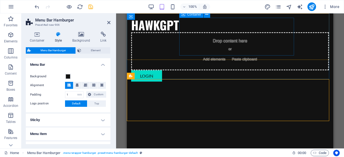
drag, startPoint x: 243, startPoint y: 83, endPoint x: 241, endPoint y: 41, distance: 42.0
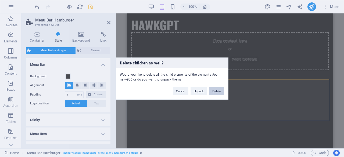
click at [217, 93] on button "Delete" at bounding box center [216, 91] width 15 height 8
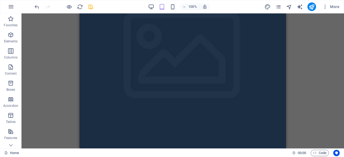
scroll to position [0, 0]
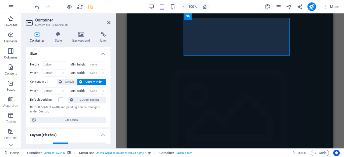
click at [15, 19] on span "Favorites" at bounding box center [10, 22] width 21 height 13
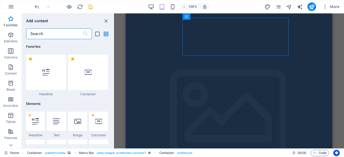
click at [43, 41] on div "Favorites" at bounding box center [67, 46] width 82 height 15
click at [49, 34] on input "text" at bounding box center [54, 33] width 57 height 11
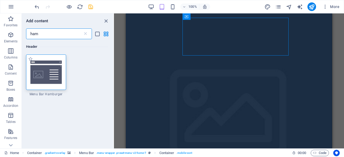
type input "ham"
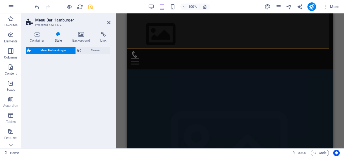
select select "rem"
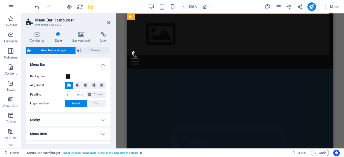
click at [68, 85] on icon at bounding box center [68, 85] width 3 height 3
click at [82, 85] on button at bounding box center [85, 85] width 8 height 7
click at [66, 86] on button at bounding box center [69, 85] width 8 height 7
click at [93, 105] on button "Top" at bounding box center [96, 104] width 19 height 6
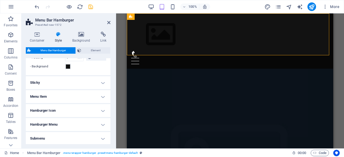
scroll to position [77, 0]
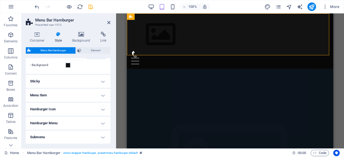
click at [95, 82] on h4 "Sticky" at bounding box center [68, 81] width 85 height 13
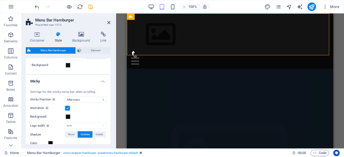
click at [95, 82] on h4 "Sticky" at bounding box center [68, 80] width 85 height 10
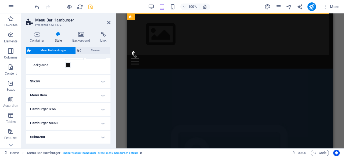
select select
click at [94, 92] on h4 "Menu Item" at bounding box center [68, 95] width 85 height 13
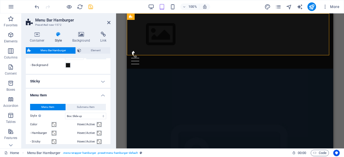
drag, startPoint x: 94, startPoint y: 92, endPoint x: 84, endPoint y: 95, distance: 11.2
click at [84, 95] on h4 "Menu Item" at bounding box center [68, 94] width 85 height 10
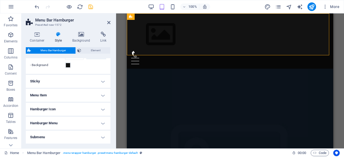
click at [84, 95] on h4 "Menu Item" at bounding box center [68, 95] width 85 height 13
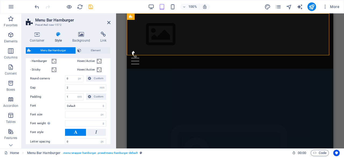
scroll to position [157, 0]
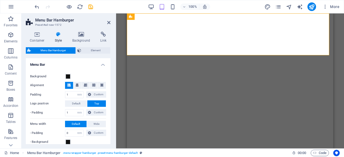
select select "rem"
select select "%"
select select "rem"
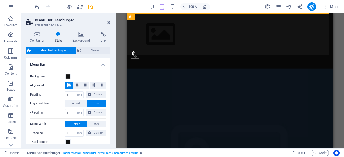
scroll to position [69, 0]
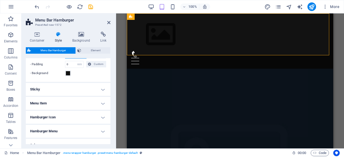
click at [97, 111] on h4 "Hamburger Icon" at bounding box center [68, 117] width 85 height 13
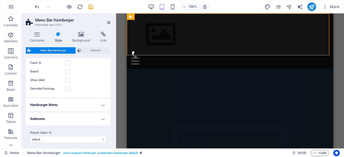
scroll to position [172, 0]
click at [102, 98] on h4 "Hamburger Menu" at bounding box center [68, 104] width 85 height 13
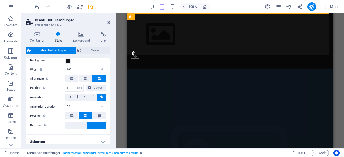
scroll to position [243, 0]
click at [71, 117] on span at bounding box center [71, 115] width 3 height 7
click at [102, 114] on button at bounding box center [98, 115] width 13 height 6
click at [72, 114] on icon at bounding box center [71, 115] width 3 height 3
click at [76, 126] on icon at bounding box center [76, 124] width 4 height 6
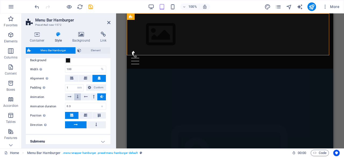
click at [79, 97] on button at bounding box center [77, 97] width 7 height 7
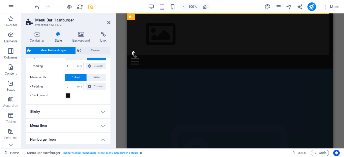
scroll to position [0, 0]
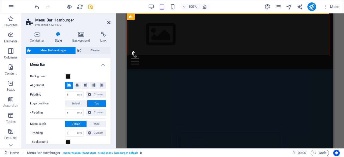
click at [108, 23] on icon at bounding box center [108, 22] width 3 height 4
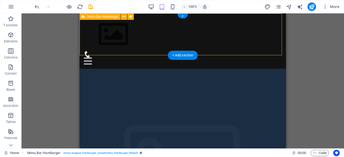
click at [272, 39] on div "Menu Drop content here or Add elements Paste clipboard 01. STARTPAGE 02. SUBPAG…" at bounding box center [183, 40] width 206 height 55
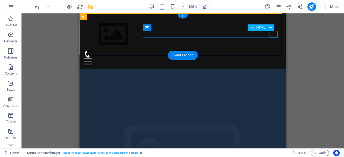
click at [275, 58] on div "Menu" at bounding box center [183, 61] width 198 height 7
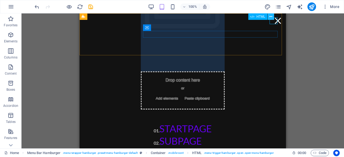
click at [272, 19] on button at bounding box center [271, 16] width 6 height 6
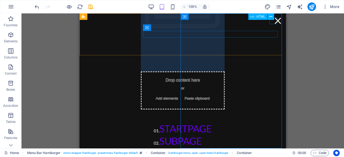
click at [274, 20] on div "HTML" at bounding box center [262, 16] width 29 height 7
click at [274, 21] on div "Menu" at bounding box center [278, 20] width 8 height 7
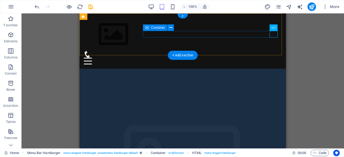
click at [242, 51] on div "Menu" at bounding box center [183, 57] width 198 height 13
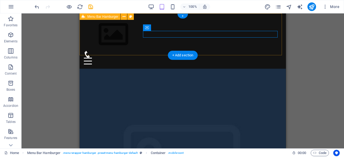
click at [246, 24] on div "Menu Drop content here or Add elements Paste clipboard 01. STARTPAGE 02. SUBPAG…" at bounding box center [183, 40] width 206 height 55
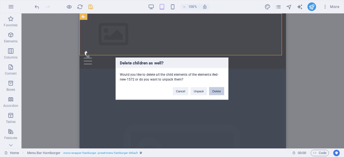
click at [217, 90] on button "Delete" at bounding box center [216, 91] width 15 height 8
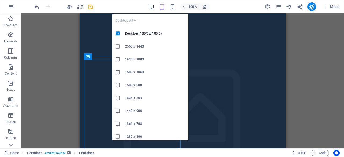
click at [152, 5] on icon "button" at bounding box center [151, 7] width 6 height 6
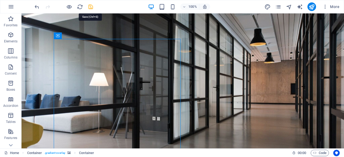
click at [91, 6] on icon "save" at bounding box center [91, 7] width 6 height 6
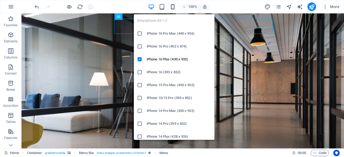
click at [171, 5] on icon "button" at bounding box center [173, 7] width 6 height 6
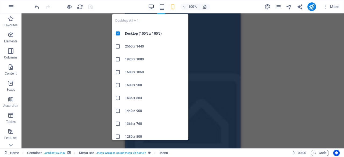
click at [148, 8] on icon "button" at bounding box center [151, 7] width 6 height 6
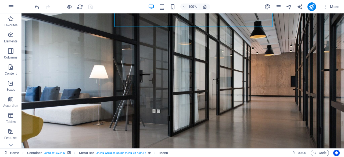
scroll to position [6, 0]
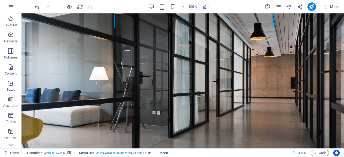
click at [280, 128] on figure at bounding box center [182, 94] width 322 height 172
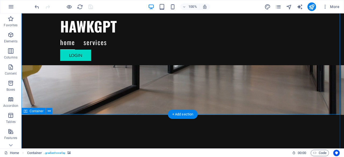
scroll to position [0, 0]
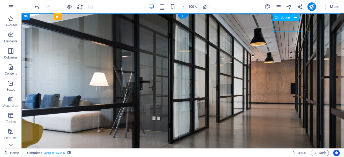
click at [293, 17] on button at bounding box center [295, 17] width 6 height 6
click at [297, 16] on icon at bounding box center [295, 18] width 3 height 6
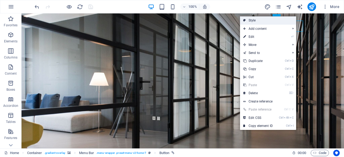
click at [277, 20] on link "Style" at bounding box center [268, 20] width 56 height 8
select select "rem"
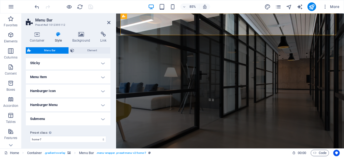
scroll to position [150, 0]
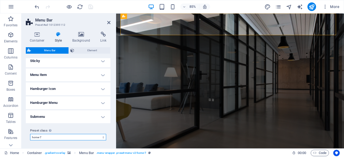
click at [63, 136] on select "[PERSON_NAME] xxl wide border home-hero-logo-nav-h1-slogan-menu home-hero-logo-…" at bounding box center [68, 137] width 76 height 6
select select "preset-menu-v2-home-5"
click at [30, 134] on select "[PERSON_NAME] xxl wide border home-hero-logo-nav-h1-slogan-menu home-hero-logo-…" at bounding box center [68, 137] width 76 height 6
select select "DISABLED_OPTION_VALUE"
type input "1.5"
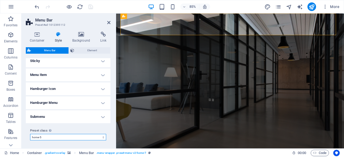
type input "2"
type input "1.5"
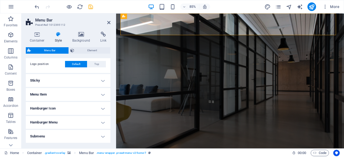
scroll to position [170, 0]
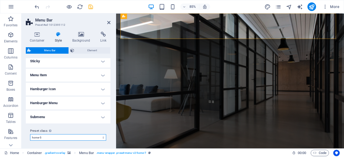
click at [60, 136] on select "[PERSON_NAME] xxl wide border home-hero-logo-nav-h1-slogan-menu home-hero-logo-…" at bounding box center [68, 137] width 76 height 6
select select "preset-menu-v2-home-hero-logo-nav-h1-slogan-menu"
click at [30, 134] on select "[PERSON_NAME] xxl wide border home-hero-logo-nav-h1-slogan-menu home-hero-logo-…" at bounding box center [68, 137] width 76 height 6
type input "1"
select select "rem"
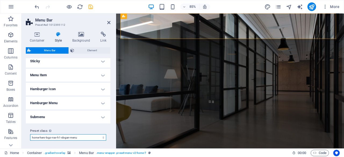
type input "1"
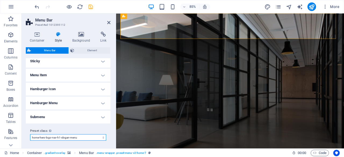
select select "preset-menu-v2-home-hero-logo-nav-h1-slogan-menu"
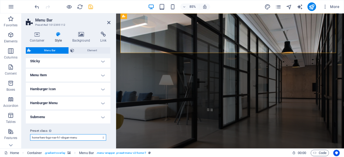
click at [62, 138] on select "[PERSON_NAME] xxl wide border home-hero-logo-nav-h1-slogan-menu home-hero-logo-…" at bounding box center [68, 137] width 76 height 6
click at [30, 134] on select "[PERSON_NAME] xxl wide border home-hero-logo-nav-h1-slogan-menu home-hero-logo-…" at bounding box center [68, 137] width 76 height 6
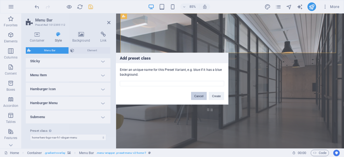
click at [201, 95] on button "Cancel" at bounding box center [199, 96] width 16 height 8
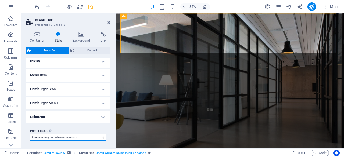
click at [87, 138] on select "[PERSON_NAME] xxl wide border home-hero-logo-nav-h1-slogan-menu home-hero-logo-…" at bounding box center [68, 137] width 76 height 6
select select "preset-menu-v2-home-5"
click at [30, 134] on select "[PERSON_NAME] xxl wide border home-hero-logo-nav-h1-slogan-menu home-hero-logo-…" at bounding box center [68, 137] width 76 height 6
select select "DISABLED_OPTION_VALUE"
type input "1.5"
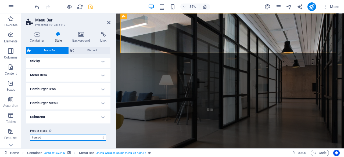
type input "2"
type input "1.5"
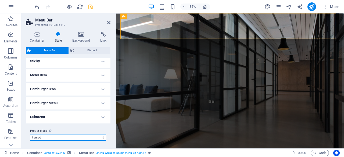
click at [85, 135] on select "[PERSON_NAME] xxl wide border home-hero-logo-nav-h1-slogan-menu home-hero-logo-…" at bounding box center [68, 137] width 76 height 6
click at [30, 134] on select "[PERSON_NAME] xxl wide border home-hero-logo-nav-h1-slogan-menu home-hero-logo-…" at bounding box center [68, 137] width 76 height 6
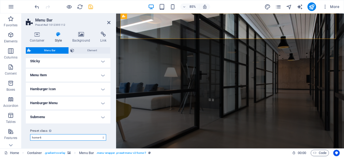
select select "preset-menu-v2-home-6"
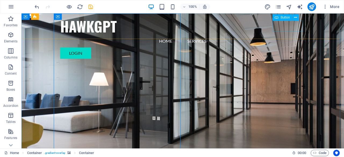
click at [282, 18] on span "Button" at bounding box center [285, 17] width 9 height 3
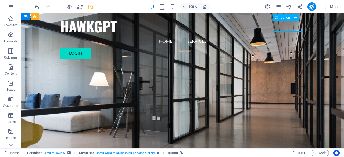
click at [282, 18] on span "Button" at bounding box center [285, 17] width 9 height 3
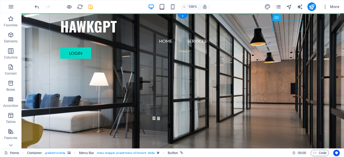
drag, startPoint x: 303, startPoint y: 31, endPoint x: 320, endPoint y: 23, distance: 18.9
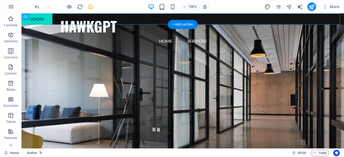
click at [36, 61] on figure at bounding box center [182, 111] width 322 height 172
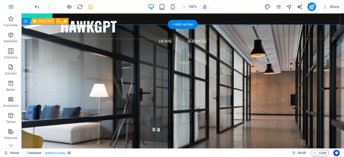
click at [30, 14] on div "HAWKGPT Drop content here or Add elements Paste clipboard Home Services" at bounding box center [182, 32] width 322 height 38
click at [78, 15] on div "HAWKGPT Drop content here or Add elements Paste clipboard Home Services" at bounding box center [182, 32] width 322 height 38
drag, startPoint x: 52, startPoint y: 36, endPoint x: 40, endPoint y: 40, distance: 12.3
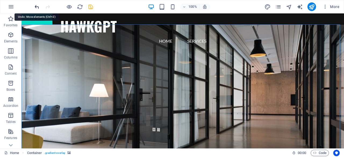
click at [35, 5] on icon "undo" at bounding box center [37, 7] width 6 height 6
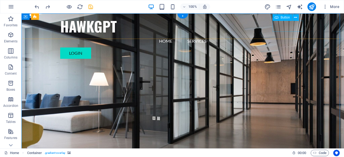
click at [281, 48] on div "Login" at bounding box center [182, 53] width 245 height 11
click at [279, 17] on div "Button" at bounding box center [282, 17] width 20 height 6
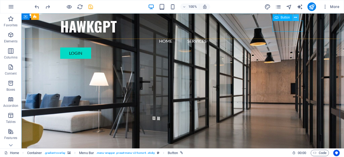
click at [295, 18] on icon at bounding box center [295, 18] width 3 height 6
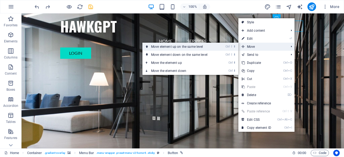
click at [216, 48] on link "Ctrl ⇧ ⬆ Move element up on the same level" at bounding box center [180, 47] width 76 height 8
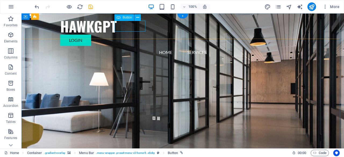
click at [132, 35] on div "Login" at bounding box center [182, 40] width 245 height 11
click at [137, 16] on icon at bounding box center [137, 18] width 3 height 6
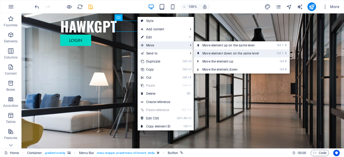
click at [211, 53] on link "Ctrl ⇧ ⬇ Move element down on the same level" at bounding box center [232, 53] width 76 height 8
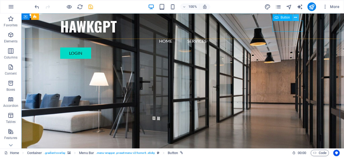
click at [297, 17] on icon at bounding box center [295, 18] width 3 height 6
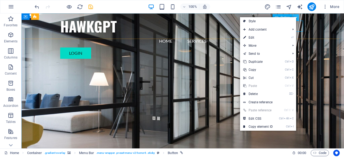
click at [297, 17] on icon at bounding box center [295, 18] width 3 height 6
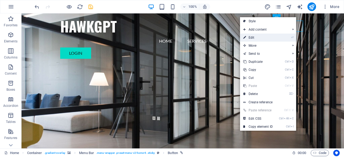
click at [276, 38] on link "⏎ Edit" at bounding box center [258, 38] width 36 height 8
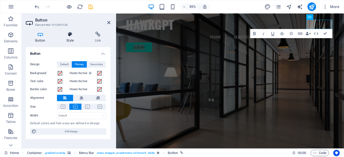
click at [75, 33] on icon at bounding box center [70, 34] width 26 height 5
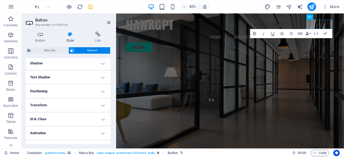
scroll to position [141, 0]
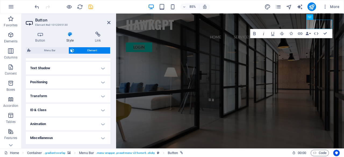
click at [70, 122] on h4 "Animation" at bounding box center [68, 124] width 85 height 13
click at [70, 122] on h4 "Animation" at bounding box center [68, 123] width 85 height 10
click at [101, 33] on icon at bounding box center [97, 34] width 25 height 5
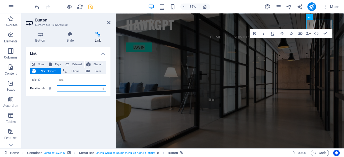
click at [83, 88] on select "alternate author bookmark external help license next nofollow noreferrer noopen…" at bounding box center [81, 88] width 49 height 6
click at [82, 112] on div "Link None Page External Element Next element Phone Email Page Home Element URL …" at bounding box center [68, 95] width 85 height 97
click at [78, 64] on span "External" at bounding box center [77, 64] width 12 height 6
select select
select select "blank"
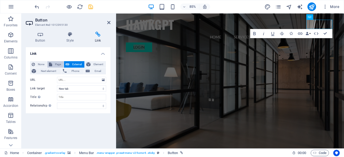
click at [62, 64] on button "Page" at bounding box center [55, 64] width 16 height 6
select select
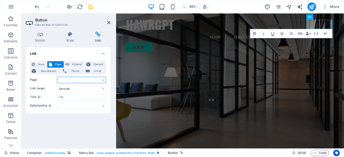
click at [72, 79] on select "Home" at bounding box center [81, 80] width 49 height 6
click at [98, 62] on span "Element" at bounding box center [98, 64] width 12 height 6
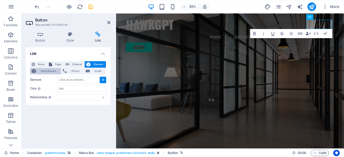
click at [31, 72] on button "Next element" at bounding box center [45, 71] width 31 height 6
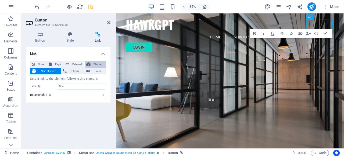
click at [98, 64] on span "Element" at bounding box center [98, 64] width 12 height 6
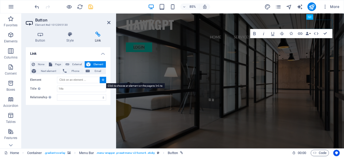
click at [104, 82] on button at bounding box center [103, 80] width 6 height 6
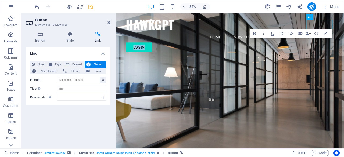
click at [344, 89] on figure at bounding box center [250, 99] width 268 height 172
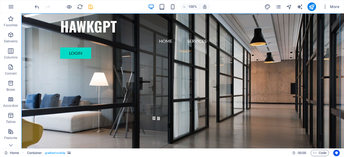
click at [93, 6] on icon "save" at bounding box center [91, 7] width 6 height 6
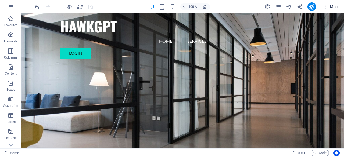
click at [324, 7] on icon "button" at bounding box center [324, 6] width 5 height 5
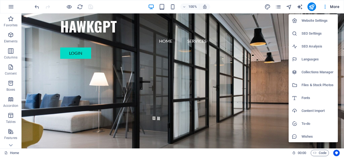
scroll to position [13, 0]
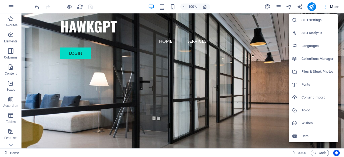
click at [306, 139] on li "Data" at bounding box center [313, 136] width 49 height 13
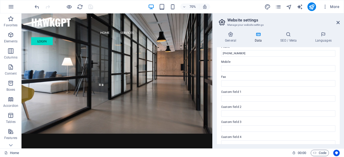
scroll to position [0, 0]
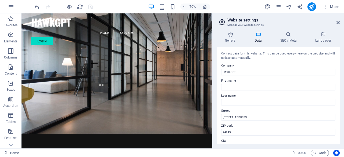
click at [338, 26] on header "Website settings Manage your website settings" at bounding box center [279, 20] width 122 height 14
click at [339, 22] on icon at bounding box center [337, 22] width 3 height 4
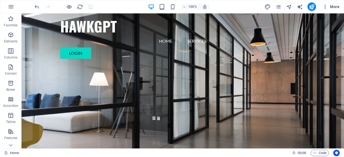
click at [322, 9] on button "More" at bounding box center [330, 6] width 21 height 9
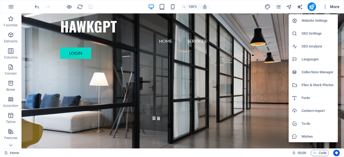
click at [314, 132] on li "Wishes" at bounding box center [313, 136] width 49 height 13
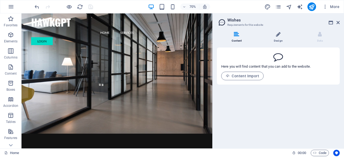
click at [285, 34] on li "Design" at bounding box center [280, 38] width 42 height 12
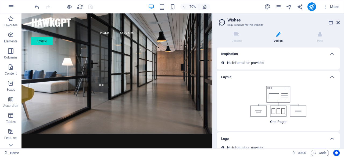
click at [338, 21] on icon at bounding box center [337, 22] width 3 height 4
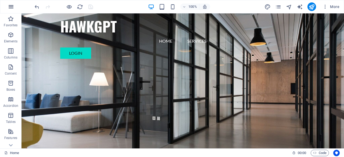
click at [12, 10] on button "button" at bounding box center [11, 6] width 13 height 13
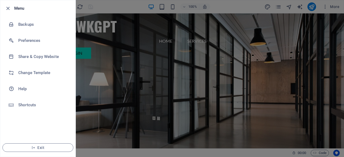
click at [231, 71] on div at bounding box center [172, 78] width 344 height 157
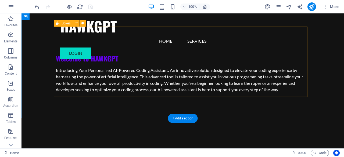
scroll to position [185, 0]
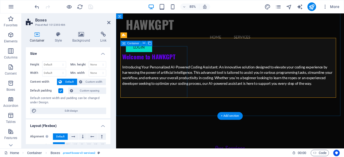
scroll to position [182, 0]
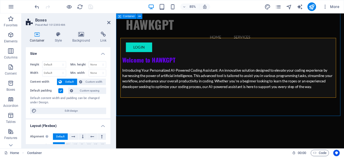
scroll to position [185, 0]
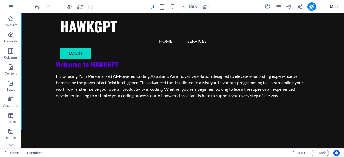
click at [329, 7] on span "More" at bounding box center [330, 6] width 17 height 5
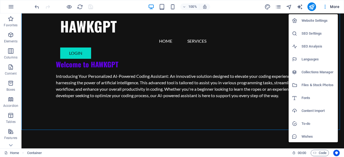
click at [325, 4] on div at bounding box center [172, 78] width 344 height 157
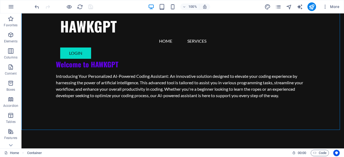
click at [325, 4] on icon "button" at bounding box center [324, 6] width 5 height 5
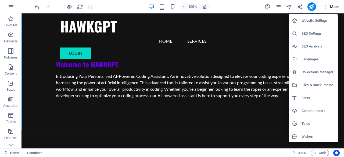
click at [240, 96] on div at bounding box center [172, 78] width 344 height 157
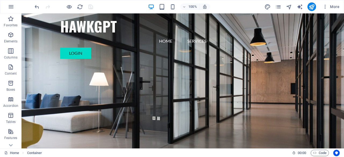
scroll to position [0, 0]
click at [178, 35] on nav "Home Services" at bounding box center [182, 41] width 245 height 13
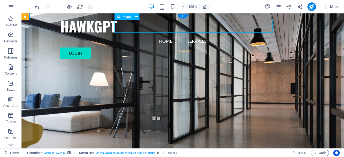
click at [210, 35] on nav "Home Services" at bounding box center [182, 41] width 245 height 13
click at [208, 35] on nav "Home Services" at bounding box center [182, 41] width 245 height 13
click at [210, 35] on nav "Home Services" at bounding box center [182, 41] width 245 height 13
click at [130, 35] on nav "Home Services" at bounding box center [182, 41] width 245 height 13
select select
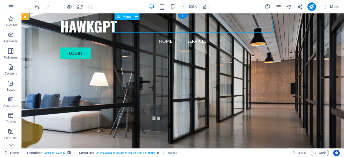
select select
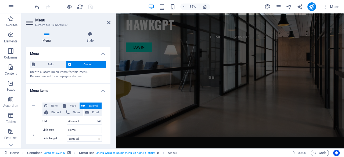
scroll to position [28, 0]
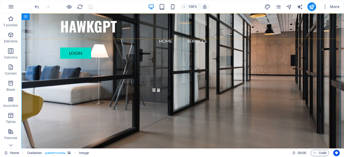
click at [319, 38] on div "HAWKGPT Drop content here or Add elements Paste clipboard Home Services Login" at bounding box center [182, 38] width 322 height 50
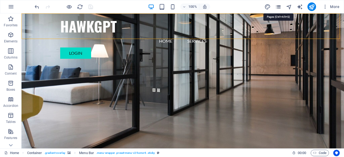
click at [281, 5] on icon "pages" at bounding box center [278, 7] width 6 height 6
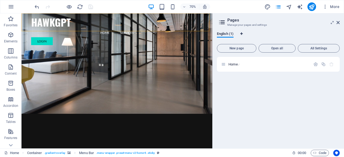
click at [242, 32] on button "Language Tabs" at bounding box center [241, 35] width 3 height 6
select select "41"
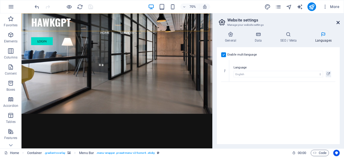
click at [339, 23] on icon at bounding box center [337, 22] width 3 height 4
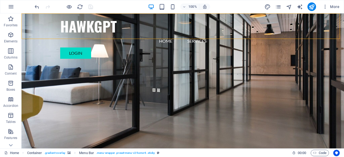
click at [276, 3] on div "More" at bounding box center [302, 6] width 77 height 9
click at [277, 5] on icon "pages" at bounding box center [278, 7] width 6 height 6
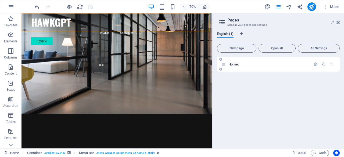
click at [220, 70] on icon at bounding box center [220, 69] width 3 height 3
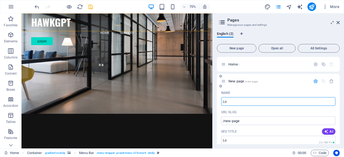
type input "Lo"
type input "/lo"
type input "Login"
type input "/login"
type input "Login Psa"
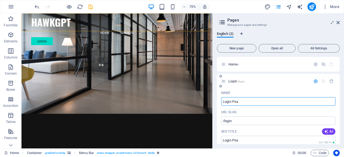
type input "/login-psa"
type input "Login P"
type input "/login-p"
type input "Login Pag"
type input "/login-pa"
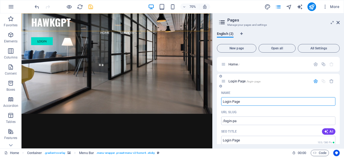
type input "Login Page"
type input "/login-page"
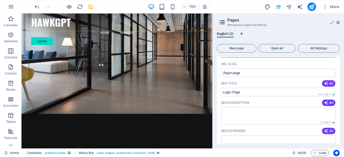
scroll to position [147, 0]
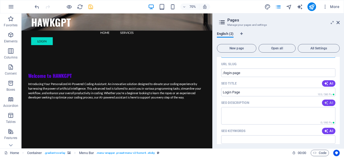
type input "Login Page"
click at [328, 101] on span "AI" at bounding box center [328, 103] width 9 height 4
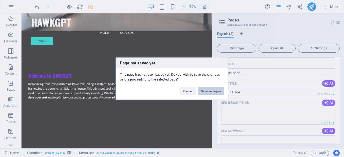
click at [205, 88] on button "Save and open" at bounding box center [211, 91] width 26 height 8
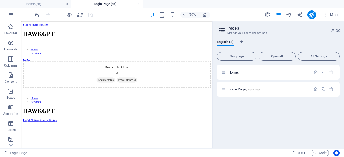
scroll to position [0, 0]
click at [316, 87] on div at bounding box center [324, 90] width 24 height 6
click at [316, 91] on icon "button" at bounding box center [315, 89] width 5 height 5
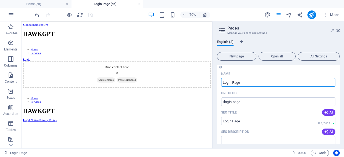
scroll to position [27, 0]
click at [325, 132] on icon "button" at bounding box center [326, 132] width 4 height 4
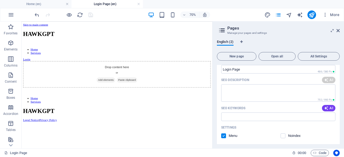
scroll to position [80, 0]
type textarea "Discover our Legal Notice and Privacy Policy for transparent information on our…"
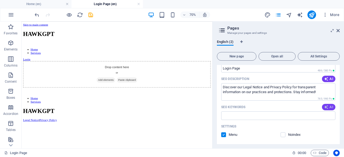
click at [325, 110] on button "AI" at bounding box center [328, 107] width 13 height 6
click at [286, 134] on span at bounding box center [286, 135] width 3 height 3
click at [282, 135] on label at bounding box center [283, 134] width 5 height 5
click at [0, 0] on input "checkbox" at bounding box center [0, 0] width 0 height 0
type input "legal notice, privacy policy, terms and conditions, user agreement, data protec…"
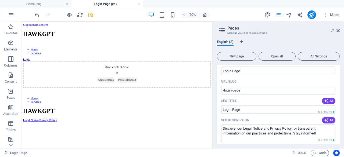
scroll to position [37, 0]
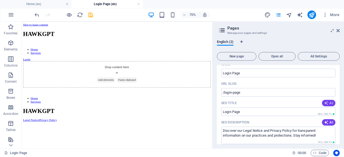
click at [327, 103] on icon "button" at bounding box center [326, 103] width 4 height 4
type input "Legal Notice & Privacy Policy"
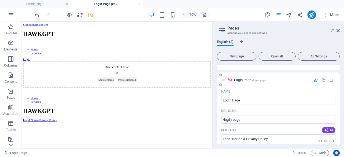
scroll to position [9, 0]
click at [231, 80] on icon at bounding box center [230, 80] width 5 height 5
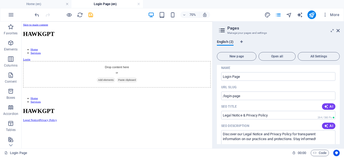
scroll to position [33, 0]
click at [325, 110] on button "AI" at bounding box center [328, 107] width 13 height 6
click at [325, 125] on icon "button" at bounding box center [326, 126] width 5 height 5
type textarea "Discover our Legal Notice and Privacy Policy to understand your rights and our …"
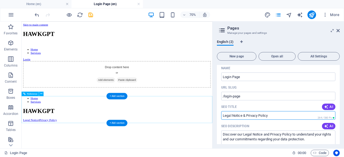
drag, startPoint x: 314, startPoint y: 138, endPoint x: 231, endPoint y: 156, distance: 85.1
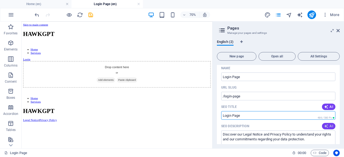
type input "Login Page"
click at [323, 127] on button "AI" at bounding box center [328, 126] width 13 height 6
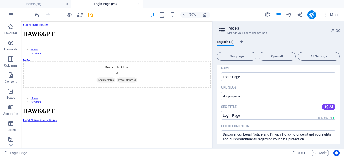
type textarea "Discover our Legal Notice and Privacy Policy, ensuring transparency and protect…"
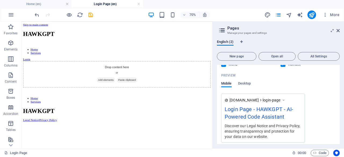
scroll to position [173, 0]
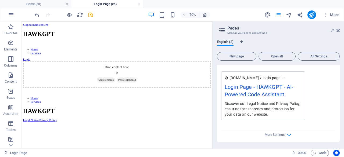
click at [292, 135] on div "More Settings" at bounding box center [278, 134] width 114 height 9
click at [286, 135] on icon "button" at bounding box center [289, 135] width 6 height 6
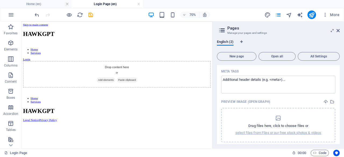
scroll to position [250, 0]
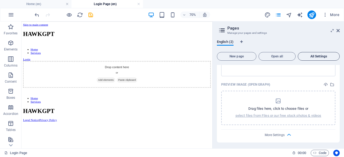
click at [324, 56] on span "All Settings" at bounding box center [318, 56] width 37 height 3
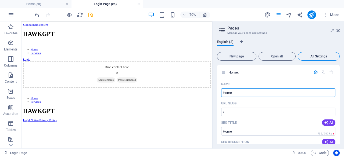
click at [324, 56] on span "All Settings" at bounding box center [318, 56] width 37 height 3
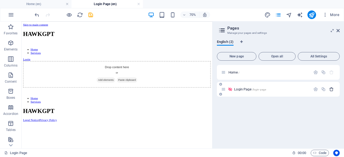
click at [328, 88] on button "button" at bounding box center [332, 89] width 8 height 5
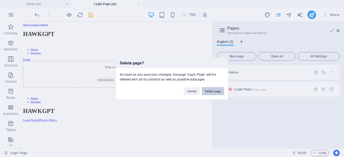
click at [207, 90] on button "Delete page" at bounding box center [213, 91] width 22 height 8
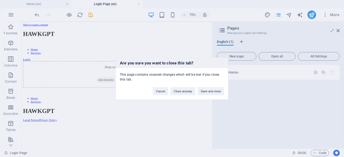
click at [207, 90] on button "Save and close" at bounding box center [211, 91] width 27 height 8
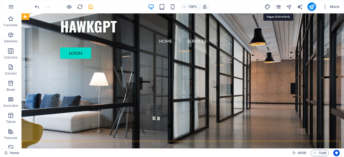
click at [278, 8] on icon "pages" at bounding box center [278, 7] width 6 height 6
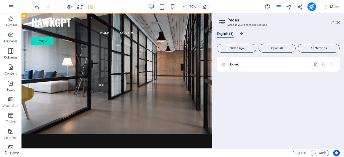
click at [244, 34] on div "English (1)" at bounding box center [278, 37] width 123 height 10
click at [241, 35] on icon "Language Tabs" at bounding box center [241, 33] width 2 height 3
select select "41"
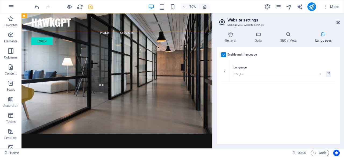
click at [339, 21] on icon at bounding box center [337, 22] width 3 height 4
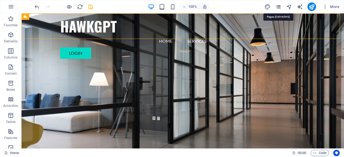
click at [277, 6] on icon "pages" at bounding box center [278, 7] width 6 height 6
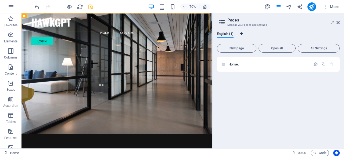
click at [242, 33] on icon "Language Tabs" at bounding box center [241, 33] width 2 height 3
select select "41"
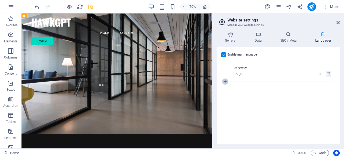
click at [225, 83] on icon at bounding box center [225, 82] width 3 height 4
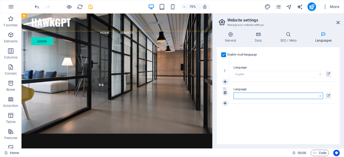
click at [256, 97] on select "Abkhazian Afar Afrikaans Akan Albanian Amharic Arabic Aragonese Armenian Assame…" at bounding box center [278, 96] width 89 height 6
select select "49"
click at [234, 93] on select "Abkhazian Afar Afrikaans Akan Albanian Amharic Arabic Aragonese Armenian Assame…" at bounding box center [278, 96] width 89 height 6
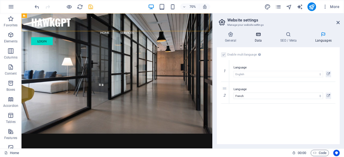
click at [263, 40] on h4 "Data" at bounding box center [259, 37] width 26 height 11
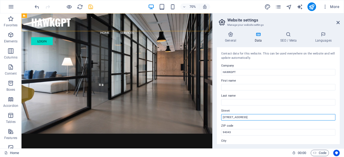
click at [249, 117] on input "[STREET_ADDRESS]" at bounding box center [278, 117] width 114 height 6
type input "1"
type input "!"
type input "[STREET_ADDRESS]"
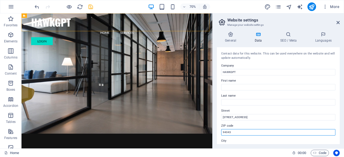
click at [249, 129] on input "94043" at bounding box center [278, 132] width 114 height 6
type input "9"
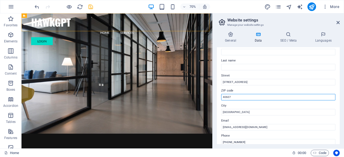
scroll to position [35, 0]
type input "40607"
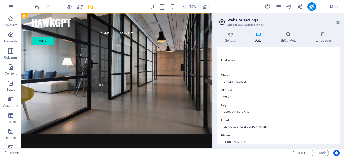
click at [243, 113] on input "[GEOGRAPHIC_DATA]" at bounding box center [278, 112] width 114 height 6
type input "S"
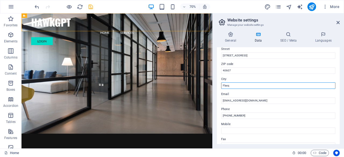
scroll to position [62, 0]
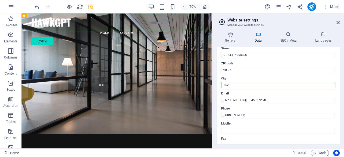
type input "Flacq"
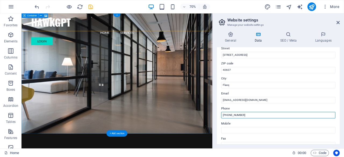
drag, startPoint x: 265, startPoint y: 127, endPoint x: 285, endPoint y: 163, distance: 41.1
click at [253, 114] on input "[PHONE_NUMBER]" at bounding box center [278, 115] width 114 height 6
type input "[PHONE_NUMBER]"
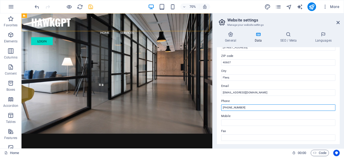
scroll to position [74, 0]
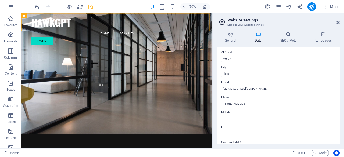
drag, startPoint x: 263, startPoint y: 115, endPoint x: 293, endPoint y: 141, distance: 39.8
drag, startPoint x: 268, startPoint y: 117, endPoint x: 270, endPoint y: 142, distance: 25.1
click at [234, 103] on input "[PHONE_NUMBER]" at bounding box center [278, 104] width 114 height 6
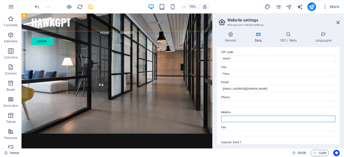
click at [238, 119] on input "Mobile" at bounding box center [278, 119] width 114 height 6
paste input "[PHONE_NUMBER]"
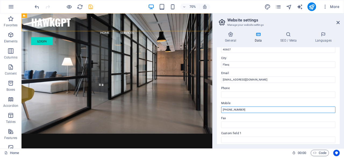
scroll to position [76, 0]
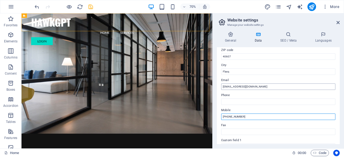
type input "[PHONE_NUMBER]"
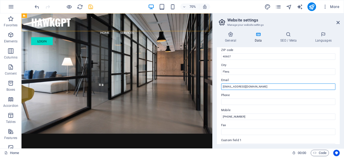
drag, startPoint x: 274, startPoint y: 101, endPoint x: 290, endPoint y: 123, distance: 27.0
click at [256, 87] on input "[EMAIL_ADDRESS][DOMAIN_NAME]" at bounding box center [278, 87] width 114 height 6
type input "c"
paste input "[DOMAIN_NAME][EMAIL_ADDRESS][DOMAIN_NAME]"
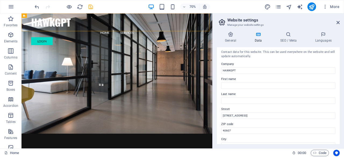
scroll to position [1, 0]
type input "[DOMAIN_NAME][EMAIL_ADDRESS][DOMAIN_NAME]"
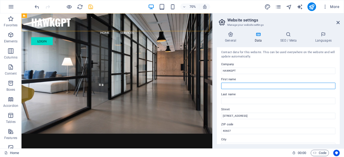
click at [234, 88] on input "First name" at bounding box center [278, 86] width 114 height 6
type input "[PERSON_NAME] [PERSON_NAME]"
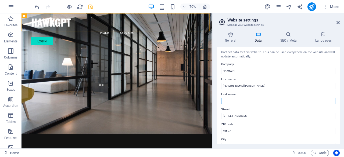
click at [240, 101] on input "Last name" at bounding box center [278, 101] width 114 height 6
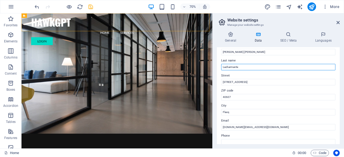
scroll to position [32, 0]
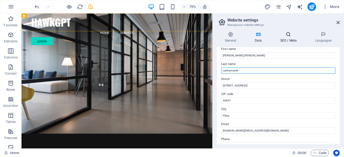
type input "Lacharmante"
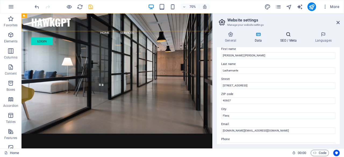
click at [286, 37] on icon at bounding box center [288, 34] width 33 height 5
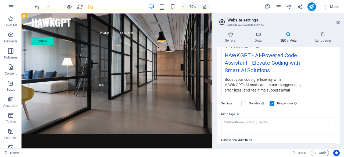
scroll to position [126, 0]
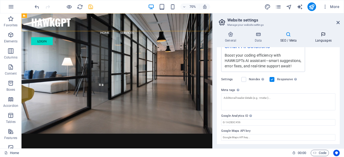
click at [324, 40] on h4 "Languages" at bounding box center [323, 37] width 33 height 11
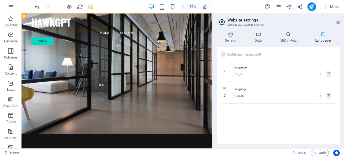
click at [324, 40] on h4 "Languages" at bounding box center [323, 37] width 33 height 11
click at [339, 24] on icon at bounding box center [337, 22] width 3 height 4
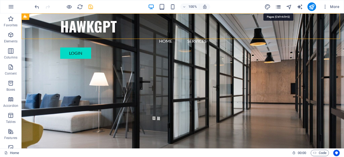
click at [280, 7] on icon "pages" at bounding box center [278, 7] width 6 height 6
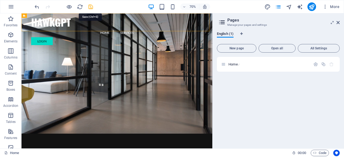
click at [89, 9] on icon "save" at bounding box center [91, 7] width 6 height 6
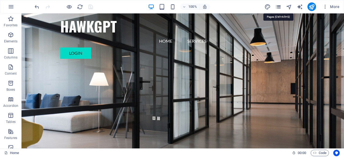
click at [280, 8] on icon "pages" at bounding box center [278, 7] width 6 height 6
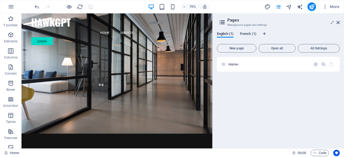
click at [247, 34] on span "French (1)" at bounding box center [248, 35] width 16 height 8
click at [229, 35] on span "English (1)" at bounding box center [225, 35] width 17 height 8
click at [224, 23] on icon at bounding box center [222, 23] width 8 height 8
click at [219, 69] on icon at bounding box center [220, 69] width 3 height 3
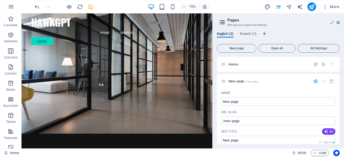
click at [249, 31] on div "English (2) French (1) New page Open all All Settings Home / New page /new-page…" at bounding box center [278, 87] width 131 height 121
click at [331, 80] on icon "button" at bounding box center [331, 81] width 5 height 5
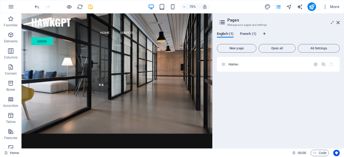
click at [250, 34] on span "French (1)" at bounding box center [248, 35] width 16 height 8
click at [315, 65] on icon "button" at bounding box center [315, 64] width 5 height 5
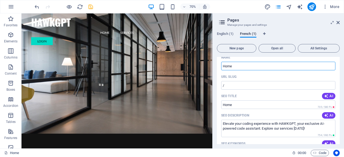
scroll to position [31, 0]
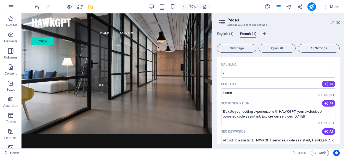
click at [325, 85] on icon "button" at bounding box center [326, 84] width 4 height 4
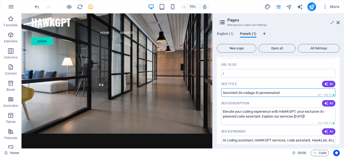
click at [295, 94] on input "Assistant de codage AI personnalisé" at bounding box center [278, 92] width 114 height 9
type input "A"
type input "Page D'acceuil"
click at [324, 103] on icon "button" at bounding box center [326, 103] width 4 height 4
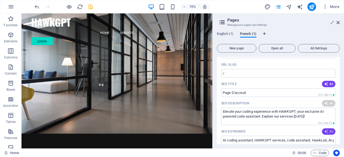
click at [325, 132] on icon "button" at bounding box center [326, 132] width 4 height 4
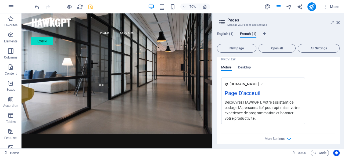
type textarea "Découvrez HAWKGPT, votre assistant de codage IA personnalisé pour optimiser vot…"
type input "assistant, assistant AI, développement logiciel, productivité en programmation,…"
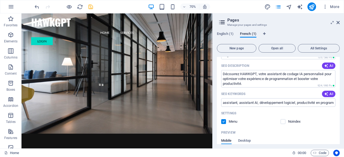
scroll to position [146, 0]
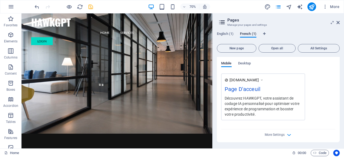
click at [285, 138] on div "Name Home ​ URL SLUG / ​ SEO Title AI Page D'acceuil ​ 135 / 580 Px SEO Descrip…" at bounding box center [278, 34] width 123 height 216
click at [287, 137] on icon "button" at bounding box center [289, 135] width 6 height 6
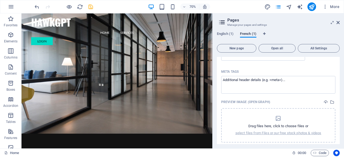
scroll to position [205, 0]
click at [279, 119] on icon "dropzone" at bounding box center [278, 119] width 6 height 6
click at [245, 132] on p "select files from Files or our free stock photos & videos" at bounding box center [278, 133] width 86 height 5
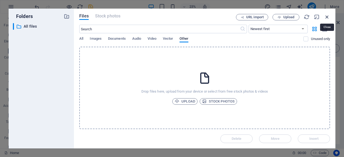
click at [326, 16] on icon "button" at bounding box center [327, 17] width 6 height 6
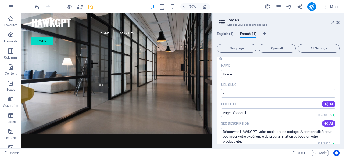
scroll to position [0, 0]
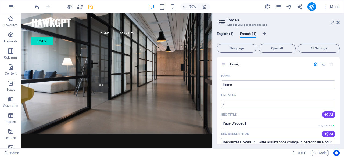
click at [230, 34] on span "English (1)" at bounding box center [225, 35] width 17 height 8
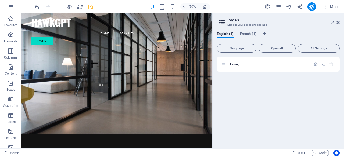
click at [259, 112] on div "Home /" at bounding box center [278, 100] width 123 height 87
click at [220, 69] on icon at bounding box center [220, 69] width 3 height 3
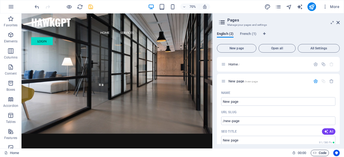
click at [312, 153] on button "Code" at bounding box center [320, 153] width 18 height 6
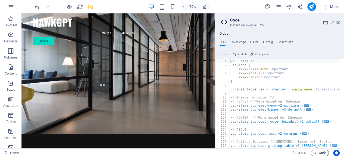
click at [312, 153] on button "Code" at bounding box center [320, 153] width 18 height 6
click at [336, 22] on h2 "Code" at bounding box center [285, 20] width 110 height 5
click at [339, 23] on icon at bounding box center [337, 22] width 3 height 4
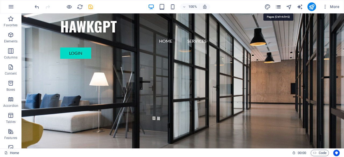
click at [280, 6] on icon "pages" at bounding box center [278, 7] width 6 height 6
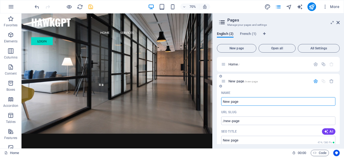
click at [304, 85] on div "New page /new-page" at bounding box center [278, 81] width 123 height 15
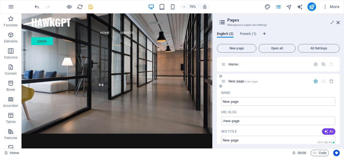
click at [281, 83] on div "New page /new-page" at bounding box center [265, 81] width 89 height 6
click at [239, 82] on span "New page /new-page" at bounding box center [242, 81] width 29 height 4
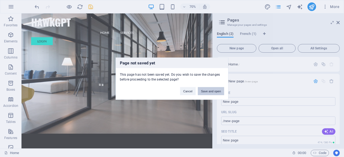
click at [212, 89] on button "Save and open" at bounding box center [211, 91] width 26 height 8
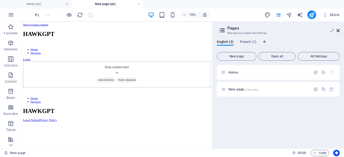
click at [336, 30] on icon at bounding box center [337, 30] width 3 height 4
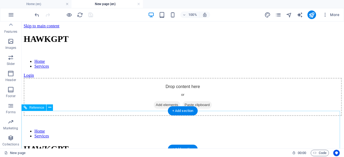
scroll to position [18, 0]
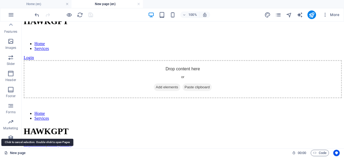
click at [10, 154] on link "New page" at bounding box center [14, 153] width 21 height 6
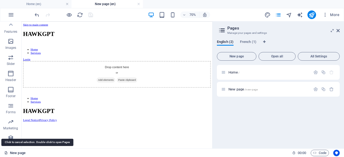
click at [10, 154] on link "New page" at bounding box center [14, 153] width 21 height 6
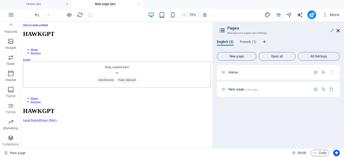
click at [338, 31] on icon at bounding box center [337, 30] width 3 height 4
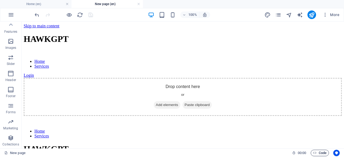
click at [315, 150] on span "Code" at bounding box center [319, 153] width 13 height 6
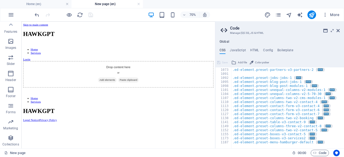
scroll to position [398, 0]
click at [337, 33] on header "Code Manage (S)CSS, JS & HTML" at bounding box center [280, 28] width 119 height 14
click at [339, 29] on icon at bounding box center [337, 30] width 3 height 4
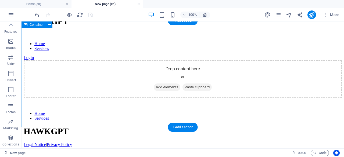
scroll to position [0, 0]
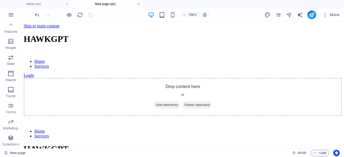
click at [139, 5] on link at bounding box center [138, 4] width 3 height 5
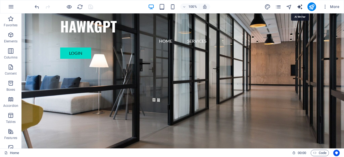
click at [300, 9] on icon "text_generator" at bounding box center [300, 7] width 6 height 6
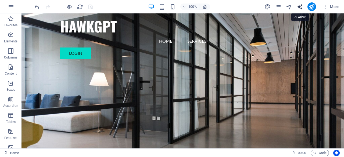
select select "English"
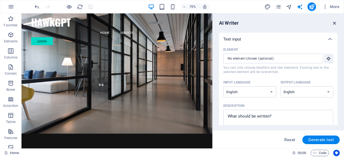
click at [337, 24] on icon "button" at bounding box center [335, 23] width 6 height 6
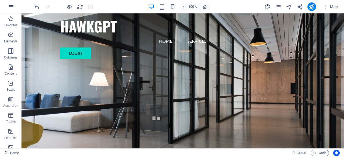
click at [12, 4] on icon "button" at bounding box center [11, 6] width 6 height 6
